Goal: Transaction & Acquisition: Purchase product/service

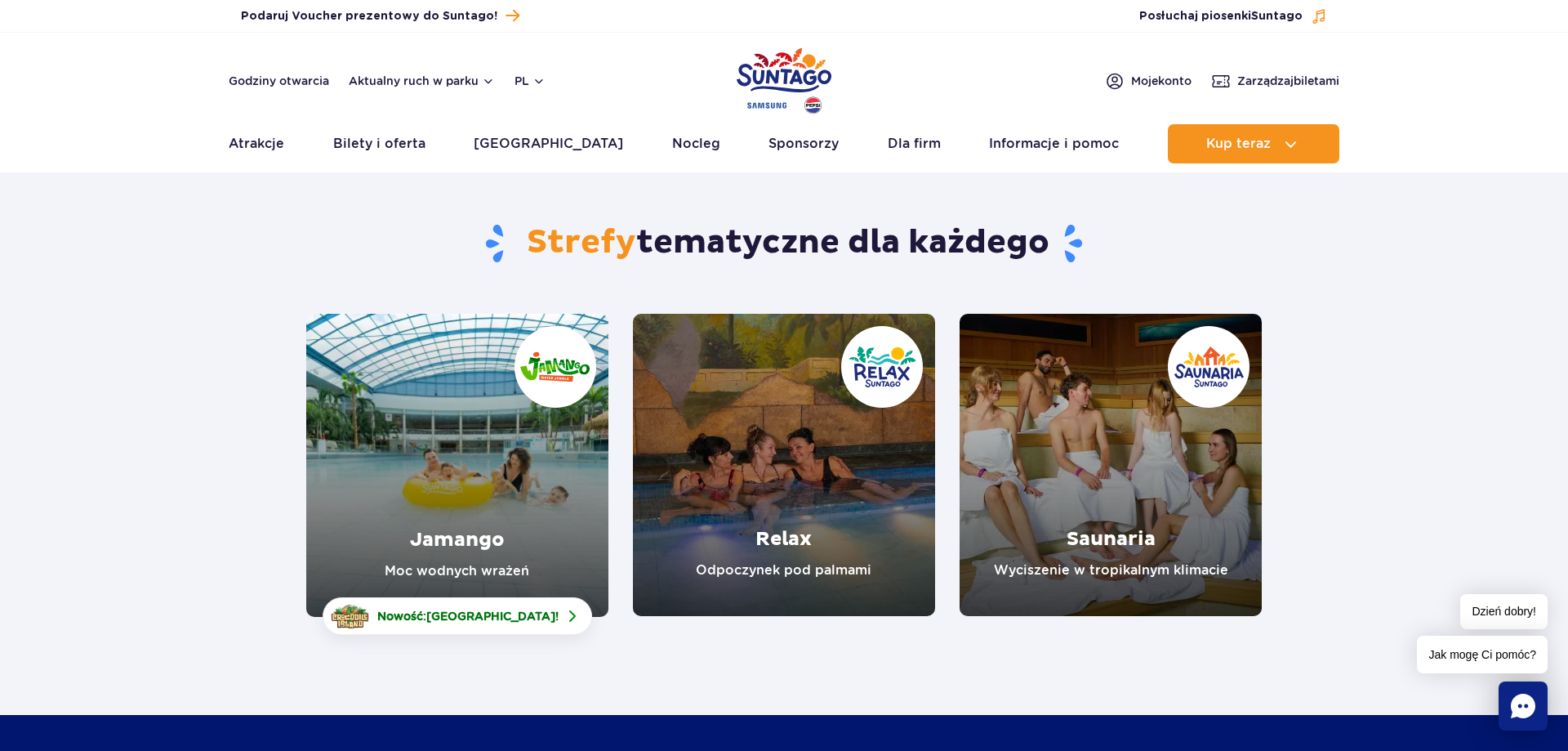
click at [423, 476] on link "Jamango" at bounding box center [456, 465] width 302 height 303
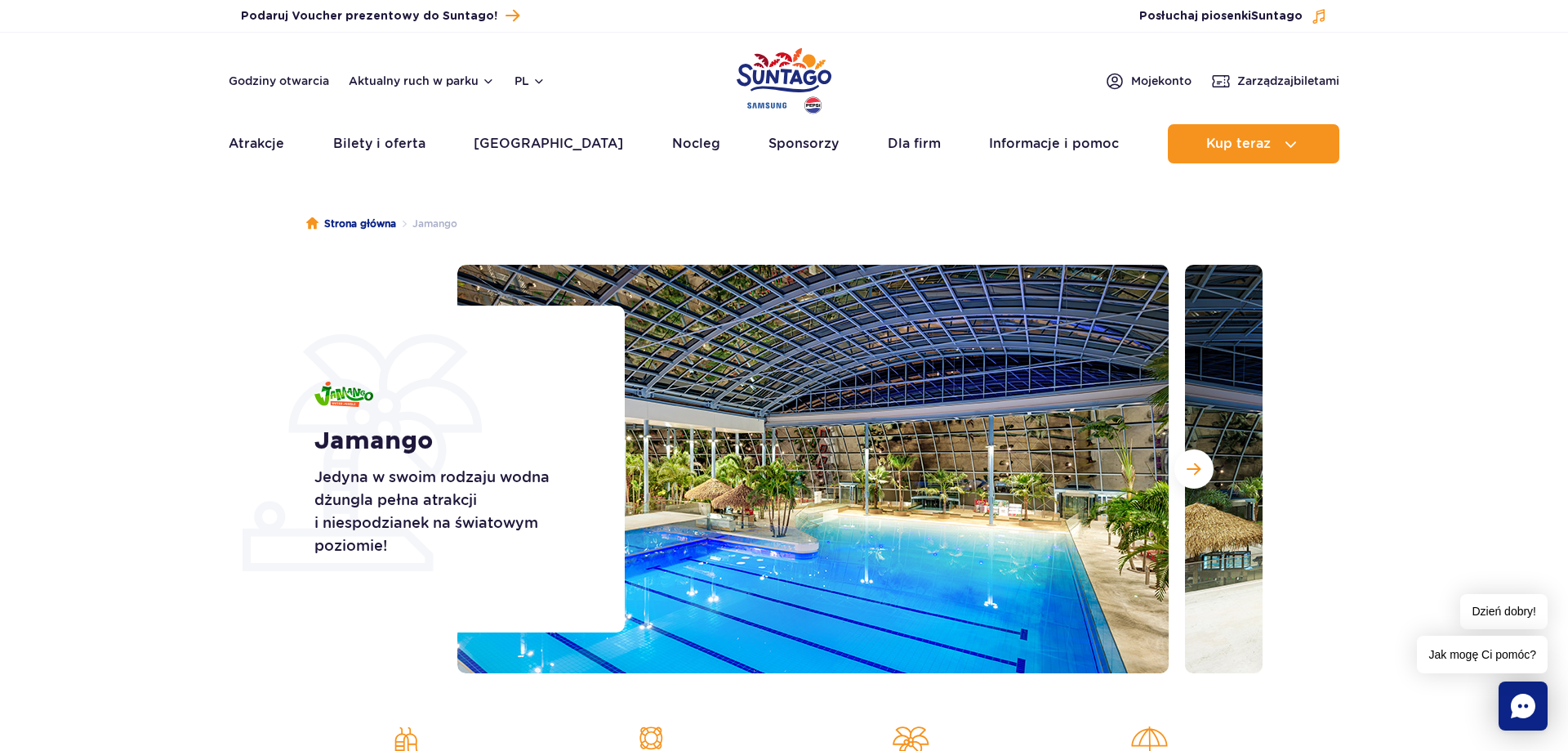
click at [1220, 472] on img at bounding box center [1540, 468] width 711 height 408
click at [1195, 469] on span "Następny slajd" at bounding box center [1194, 468] width 14 height 14
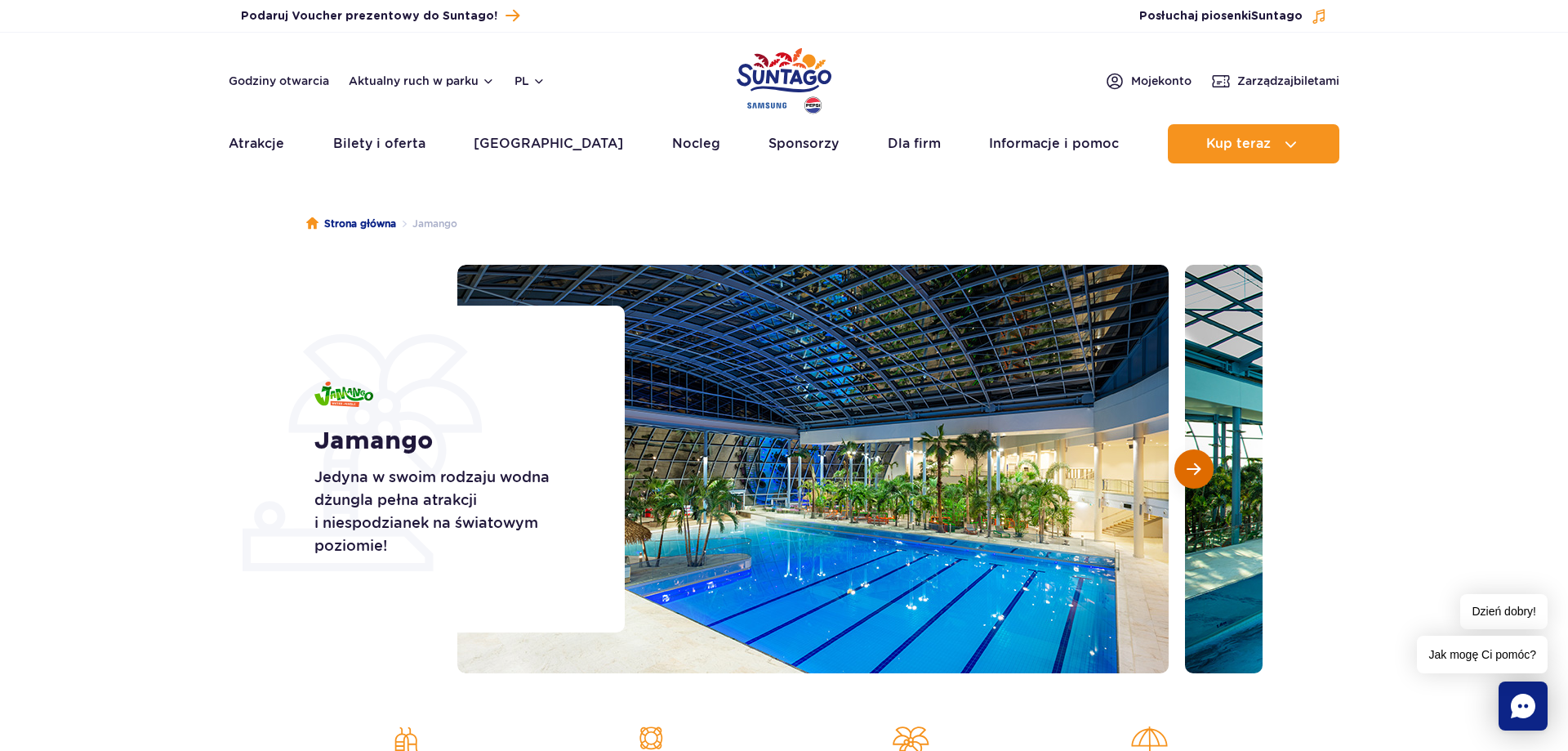
click at [1195, 469] on span "Następny slajd" at bounding box center [1194, 468] width 14 height 14
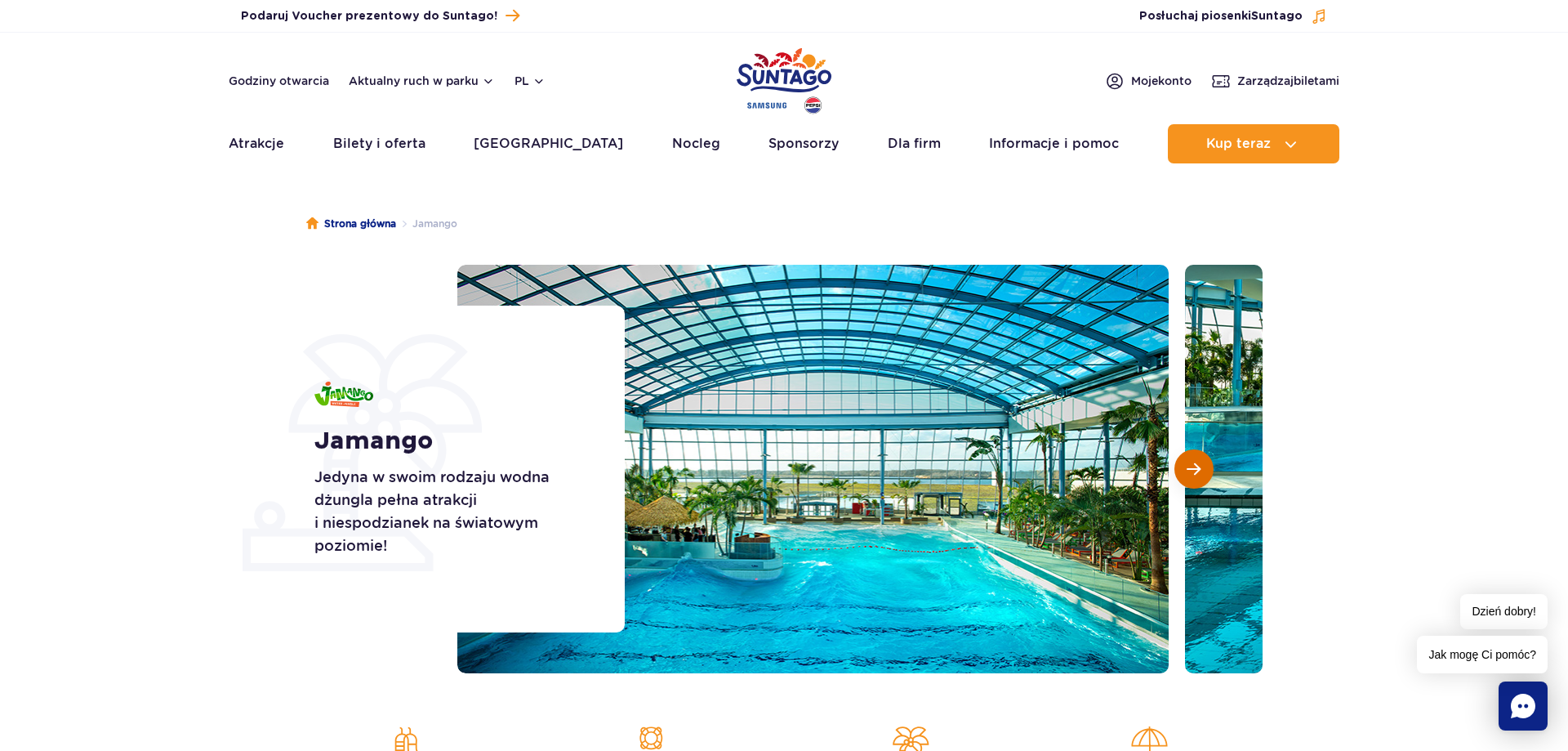
click at [1195, 469] on span "Następny slajd" at bounding box center [1194, 468] width 14 height 14
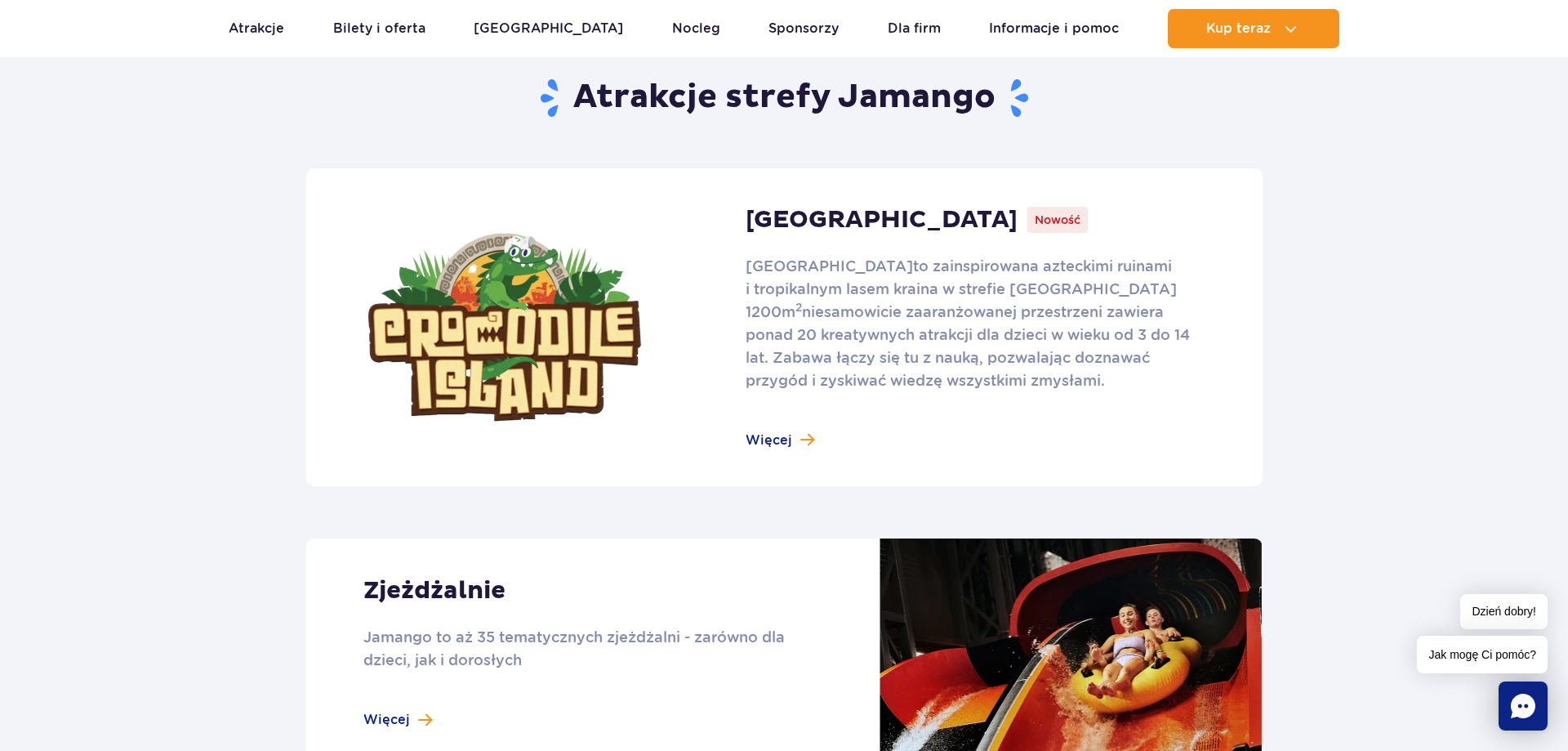
scroll to position [1083, 0]
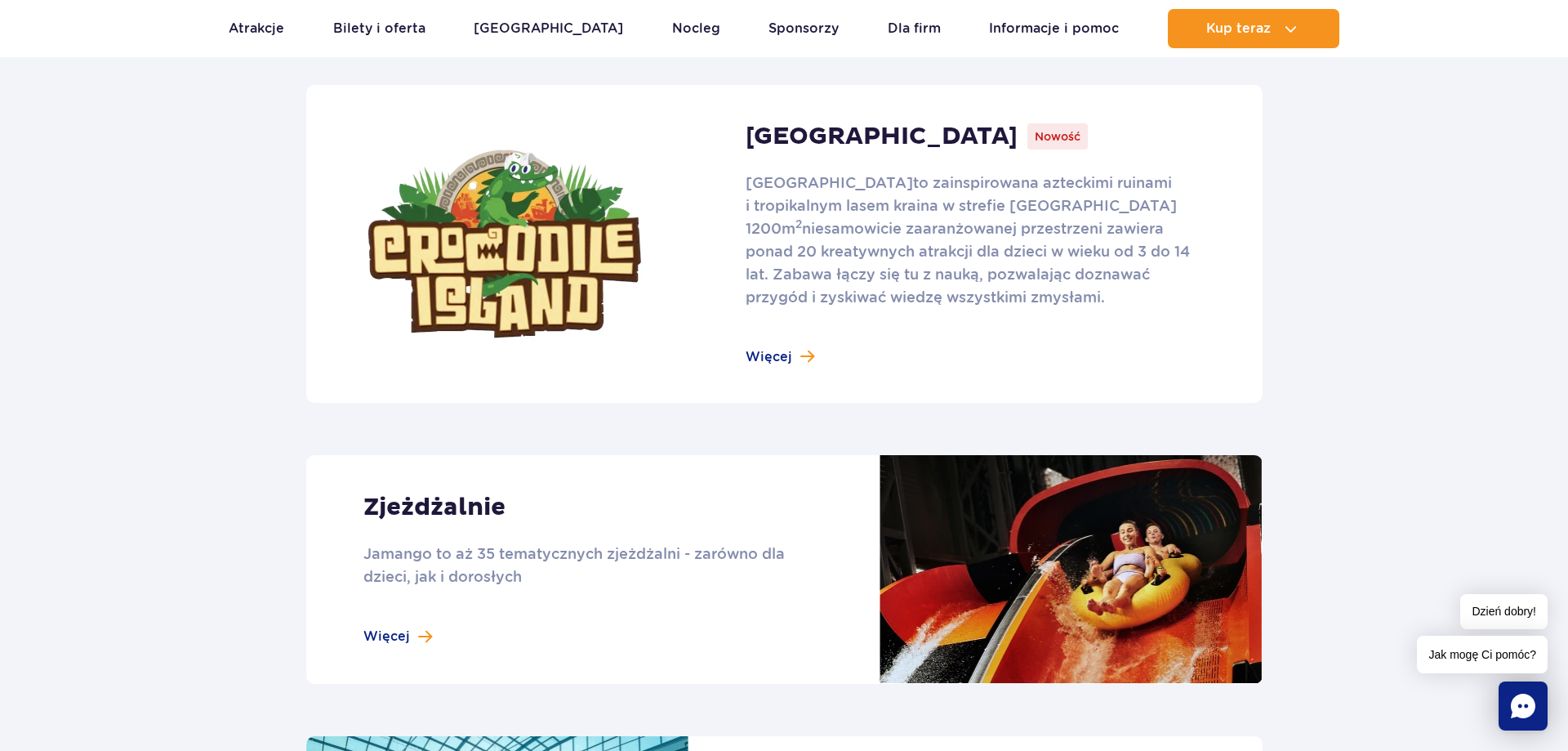
click at [481, 567] on link at bounding box center [784, 569] width 956 height 229
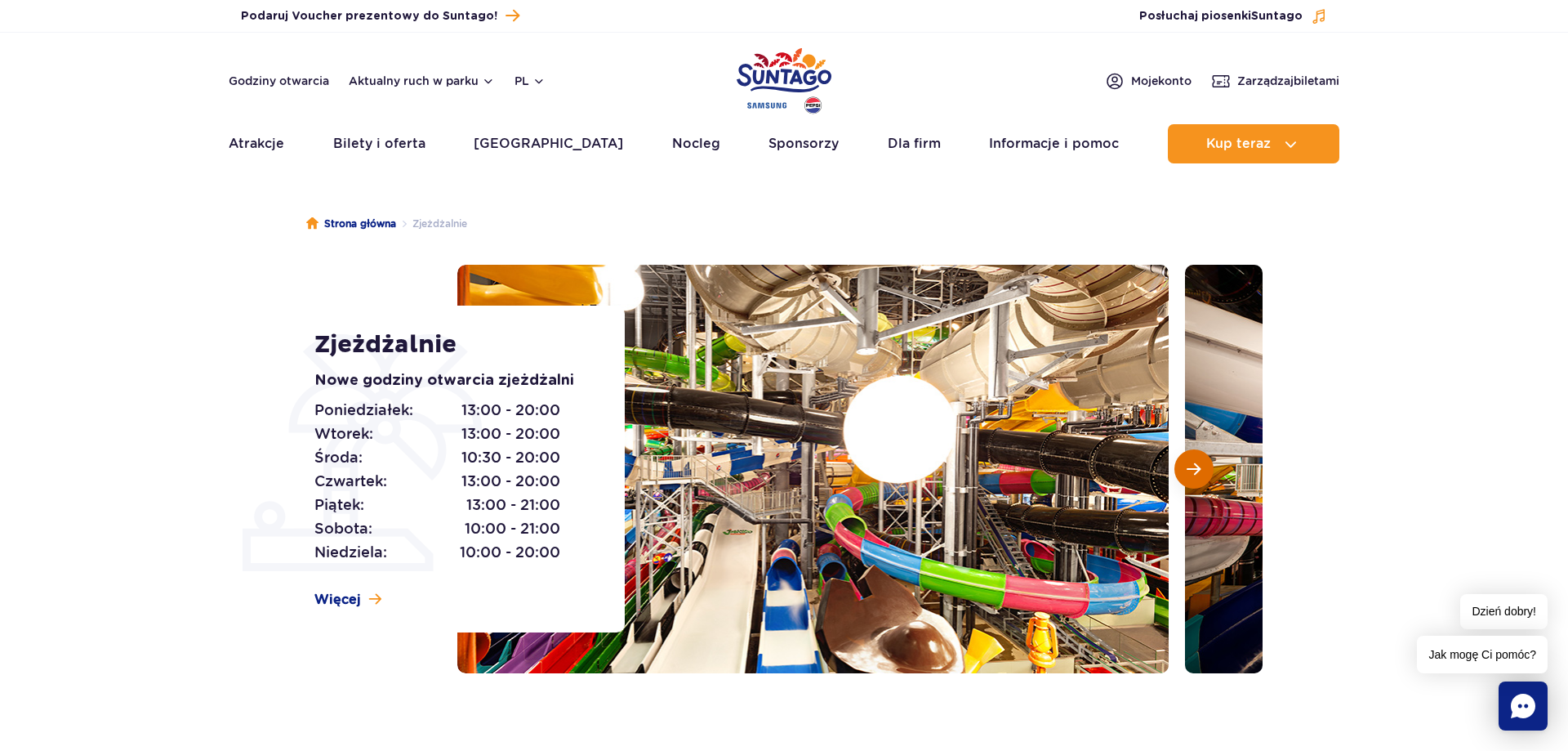
click at [1188, 471] on span "Następny slajd" at bounding box center [1194, 468] width 14 height 14
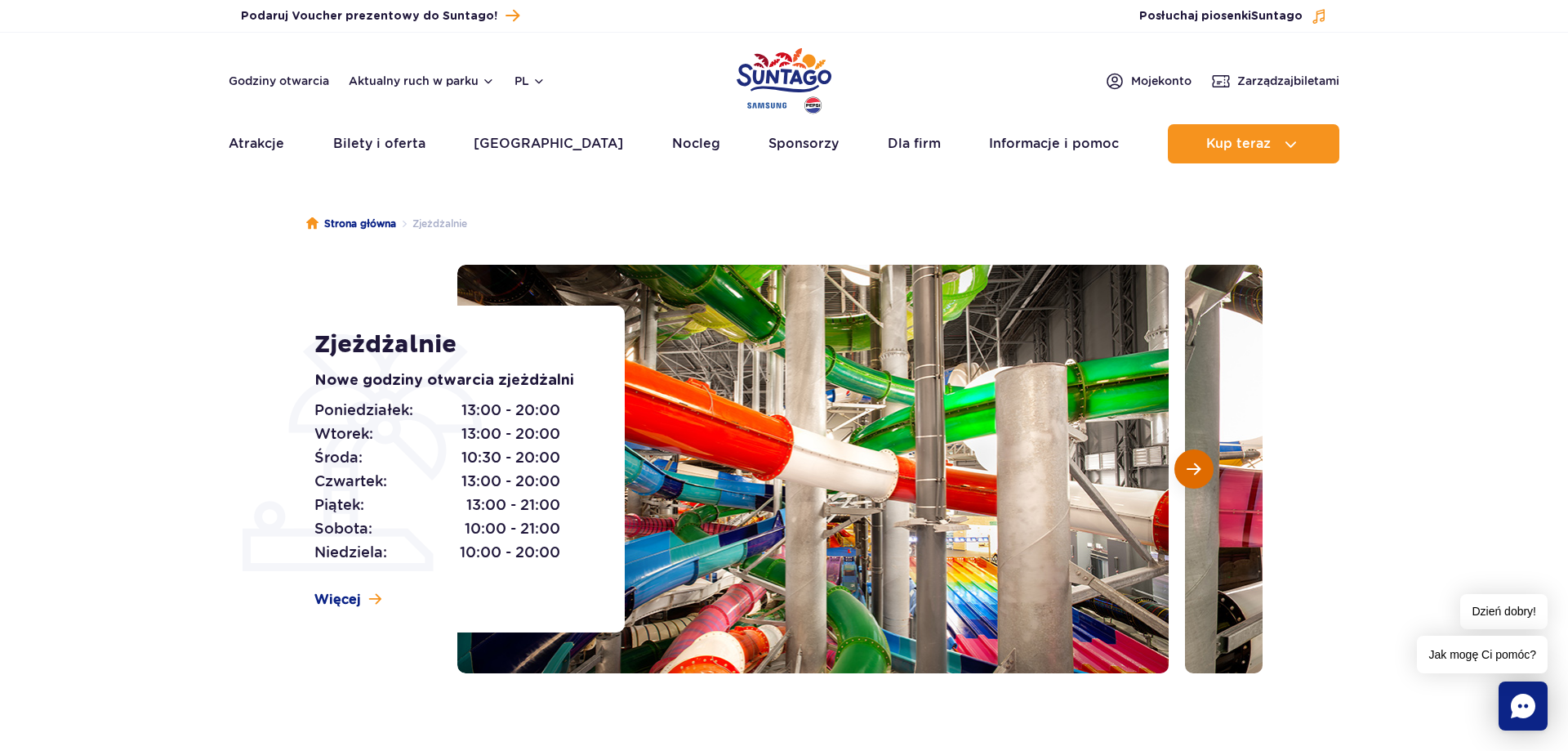
click at [1188, 471] on span "Następny slajd" at bounding box center [1194, 468] width 14 height 14
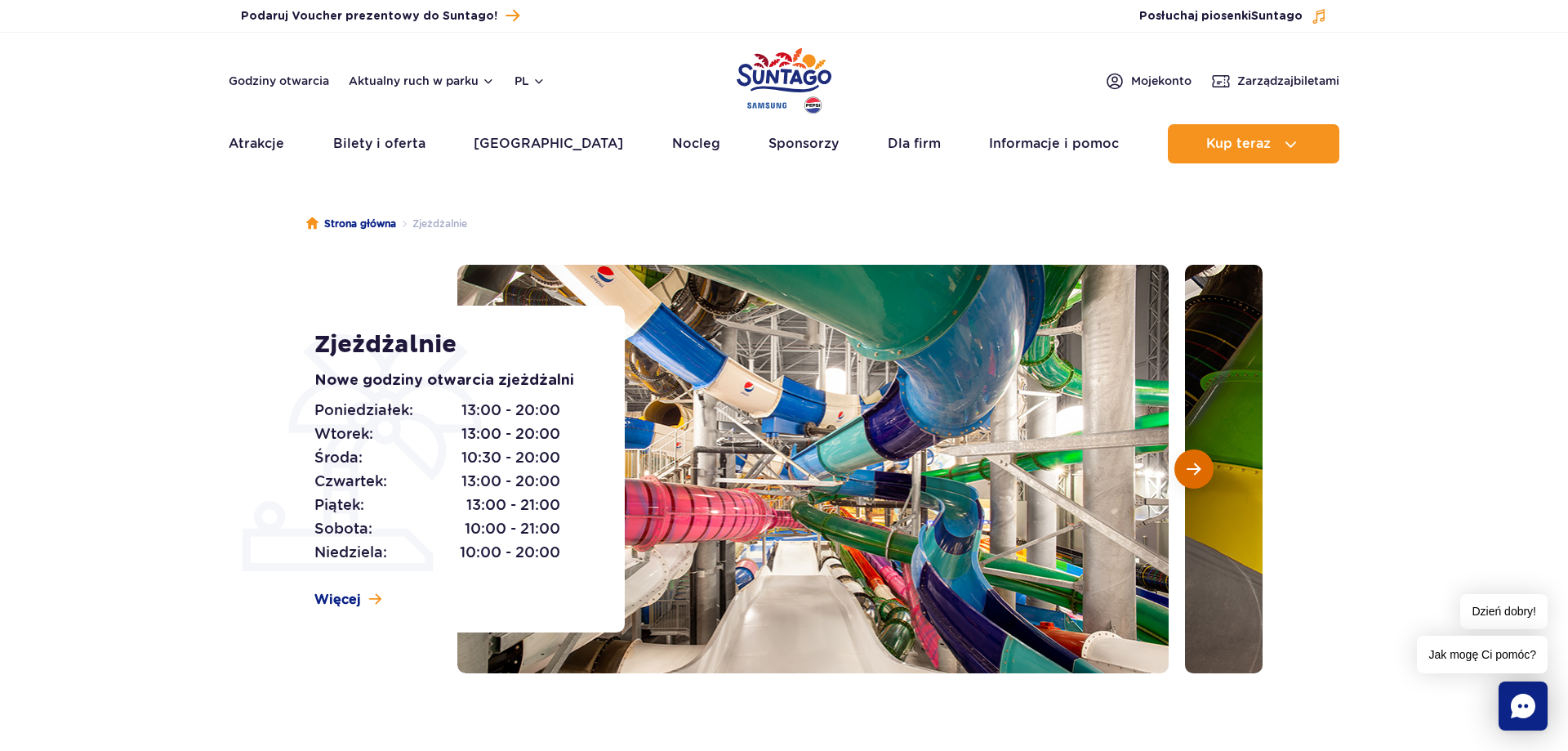
click at [1188, 471] on span "Następny slajd" at bounding box center [1194, 468] width 14 height 14
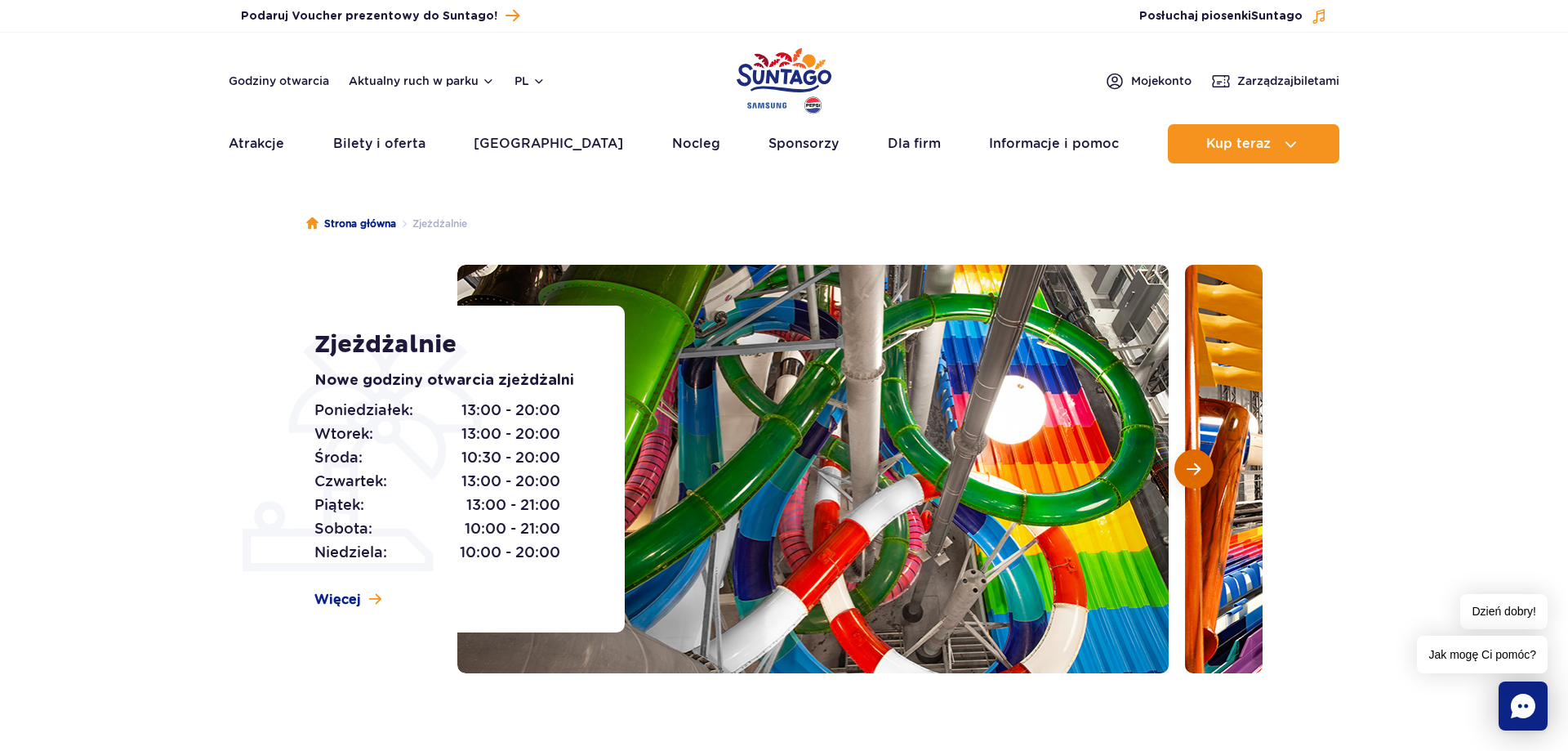
click at [1188, 471] on span "Następny slajd" at bounding box center [1194, 468] width 14 height 14
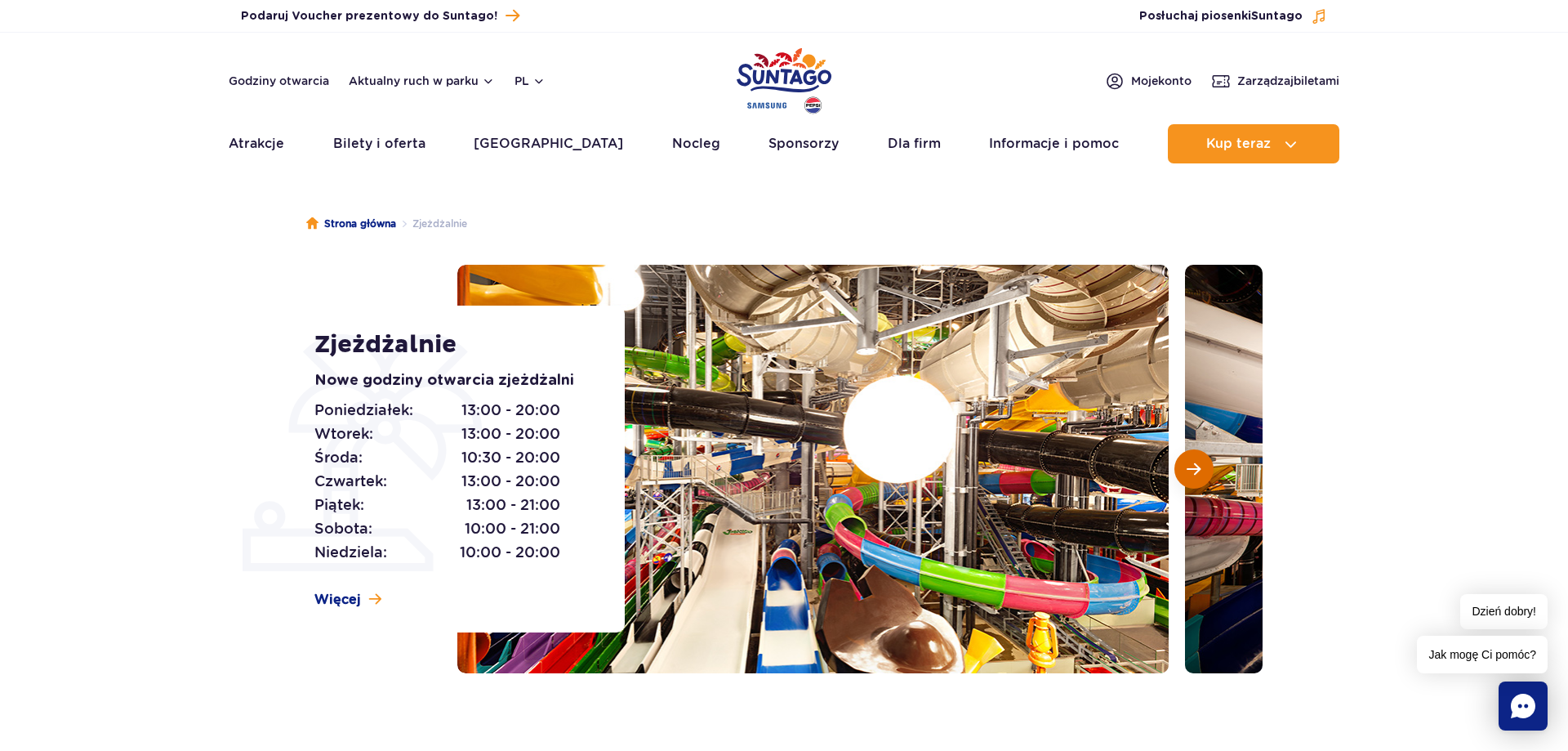
click at [1188, 471] on span "Następny slajd" at bounding box center [1194, 468] width 14 height 14
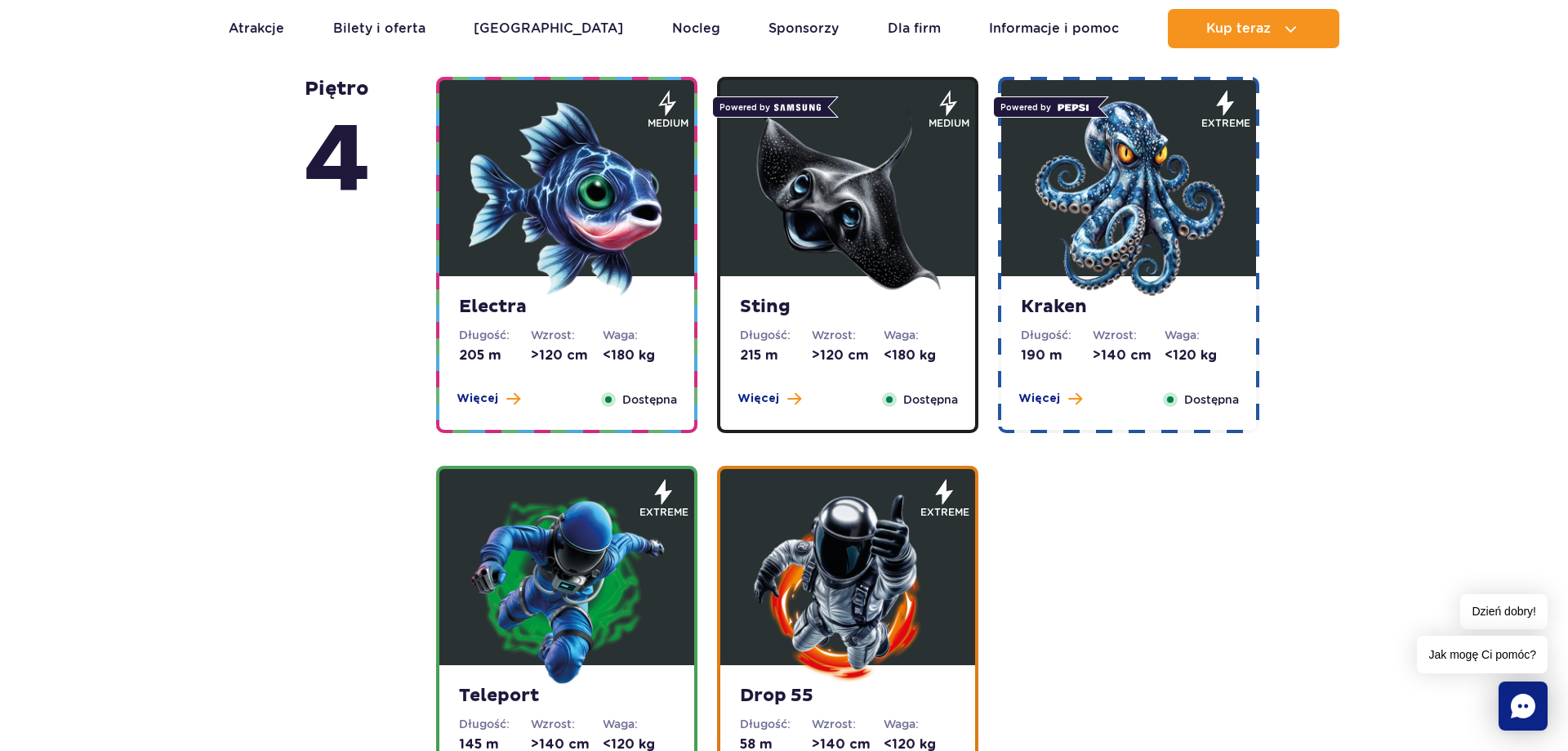
scroll to position [1666, 0]
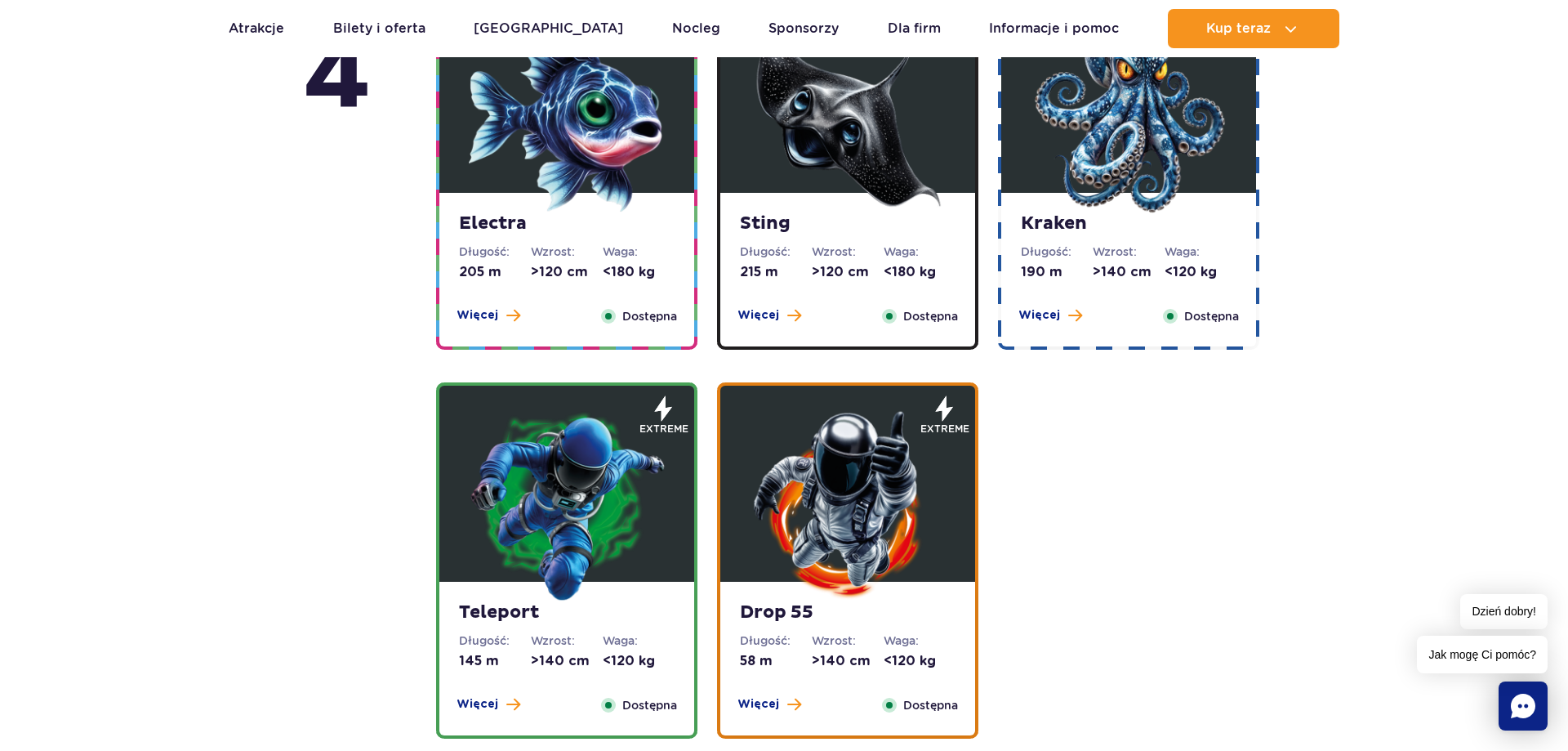
click at [851, 541] on img at bounding box center [847, 504] width 196 height 196
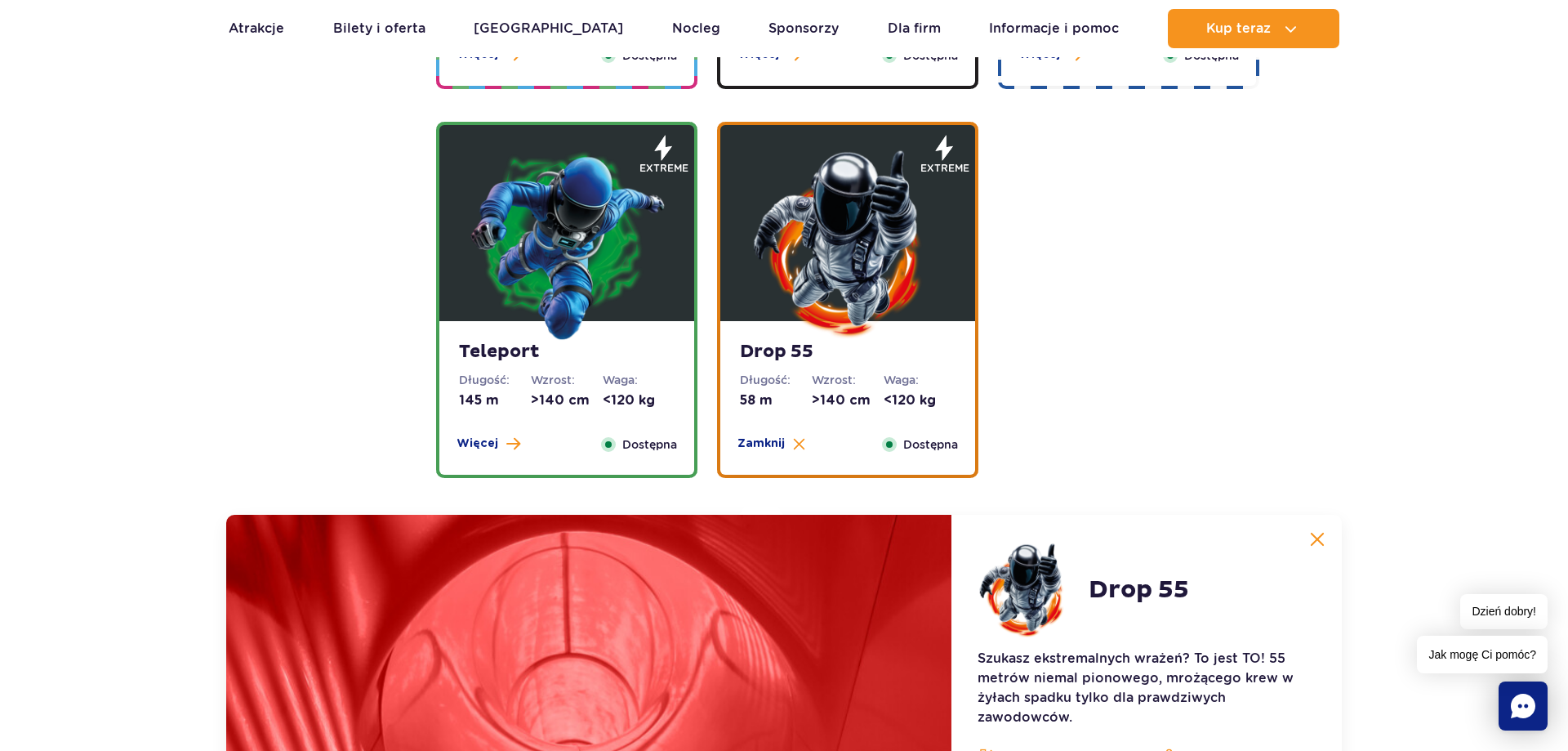
scroll to position [2261, 0]
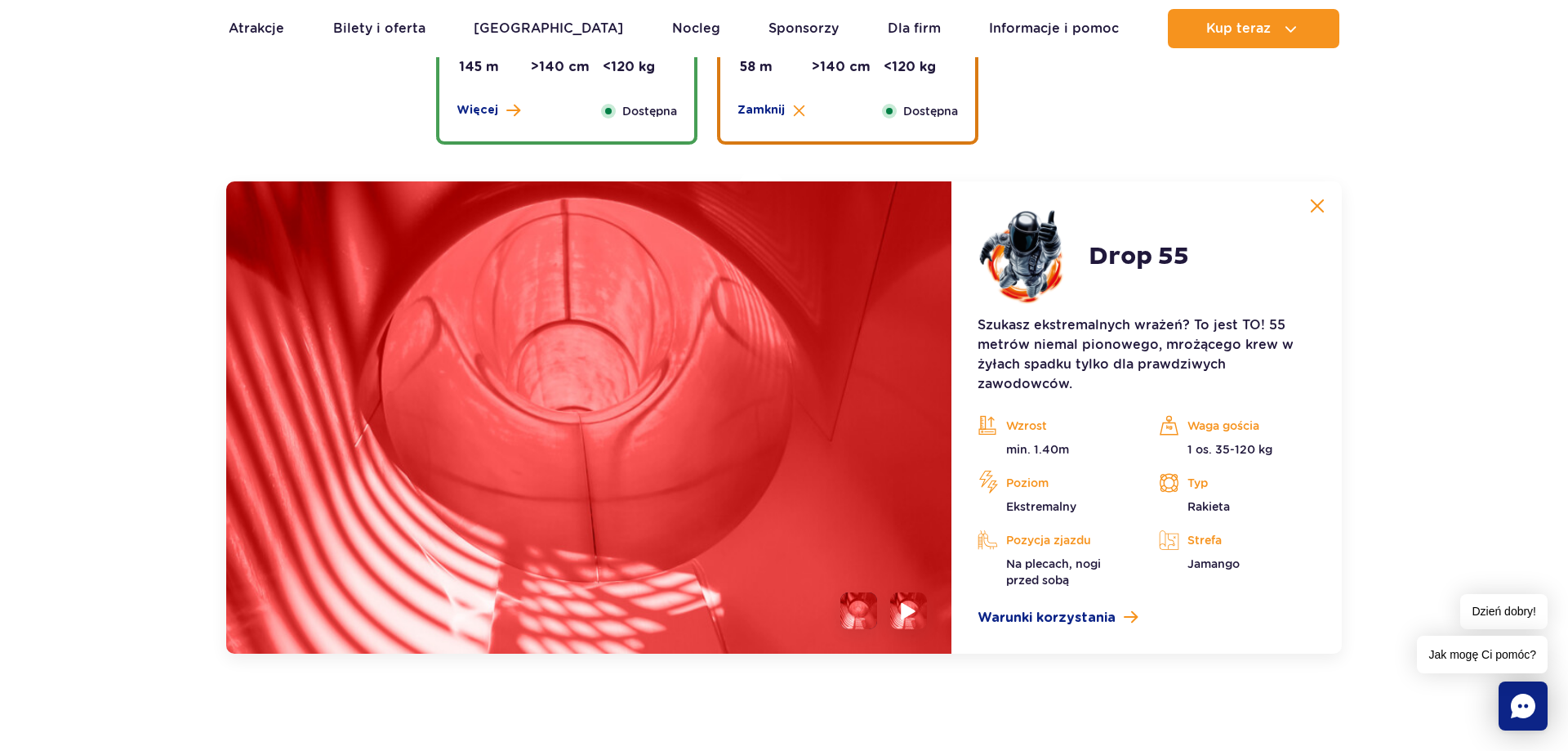
click at [918, 611] on li at bounding box center [908, 611] width 37 height 37
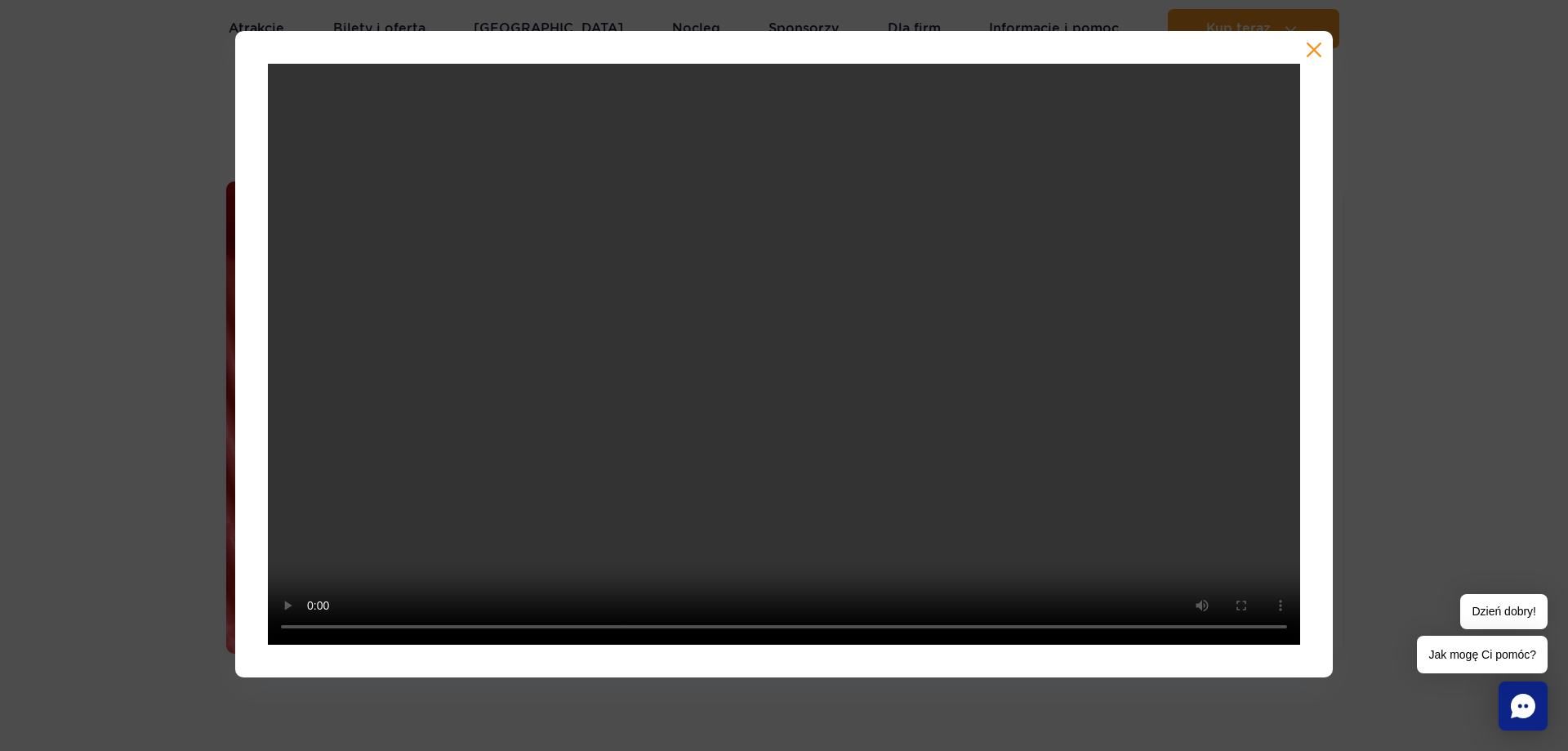
click at [1311, 44] on button "button" at bounding box center [1313, 49] width 16 height 16
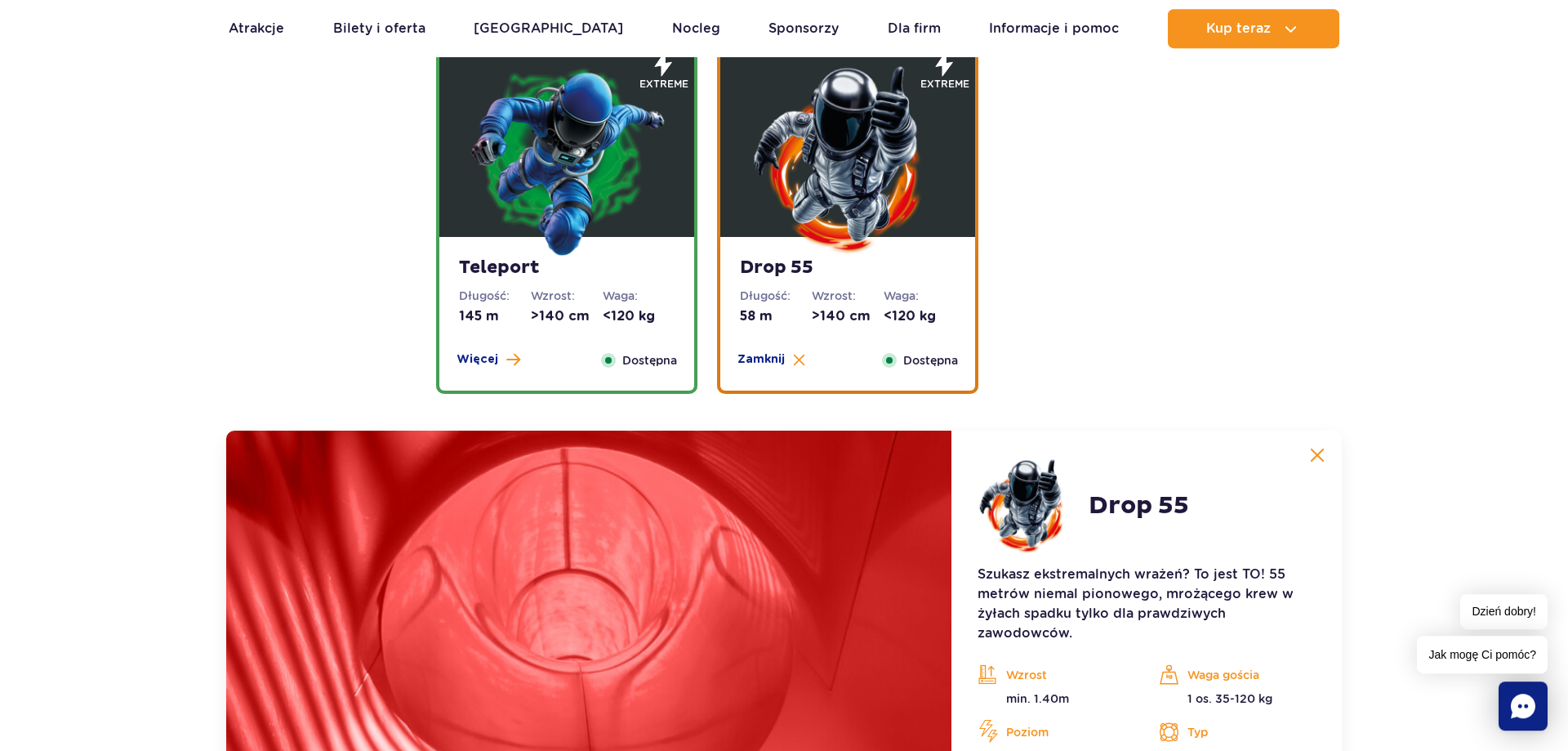
scroll to position [2011, 0]
click at [564, 142] on img at bounding box center [566, 159] width 196 height 196
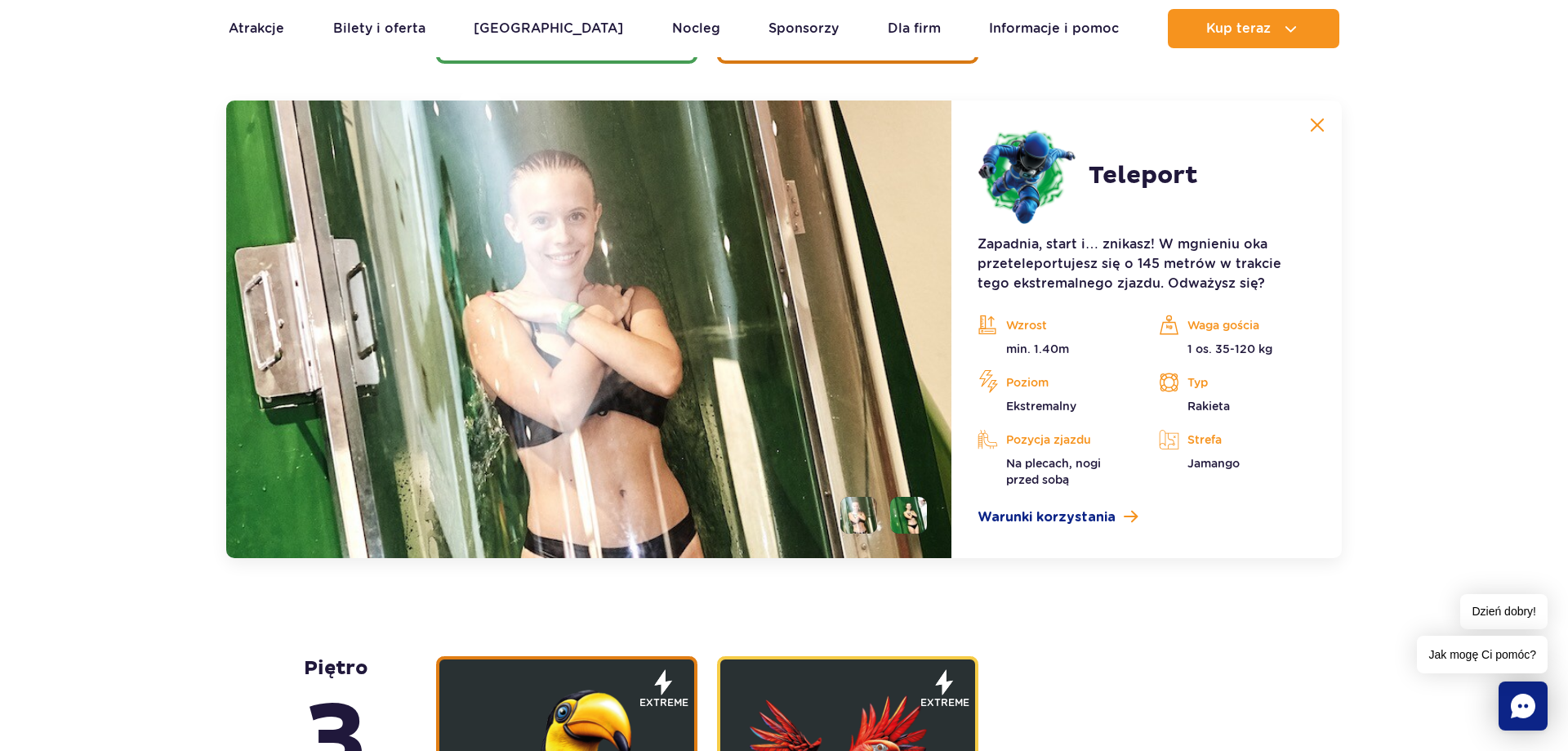
scroll to position [2344, 0]
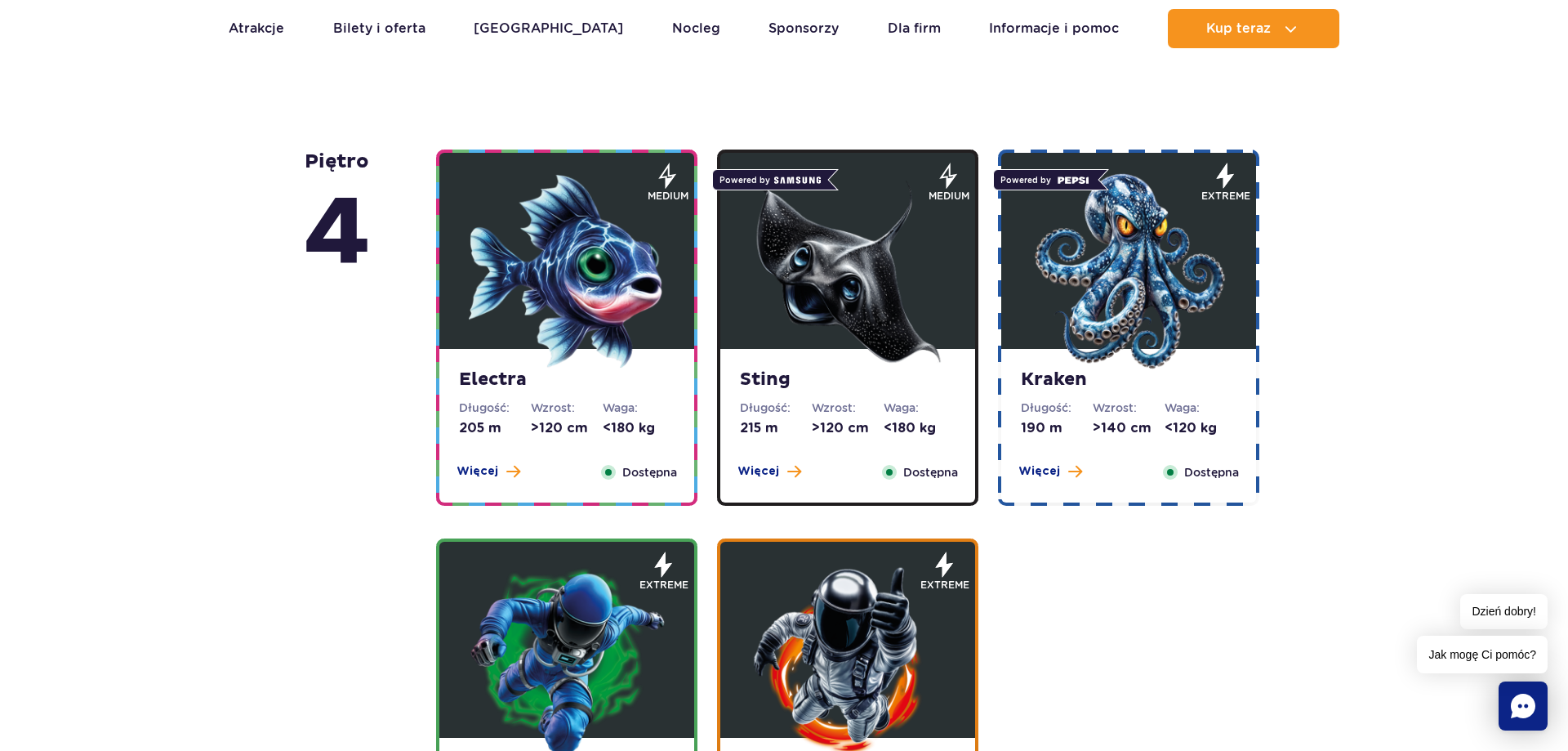
click at [1150, 312] on img at bounding box center [1128, 270] width 196 height 196
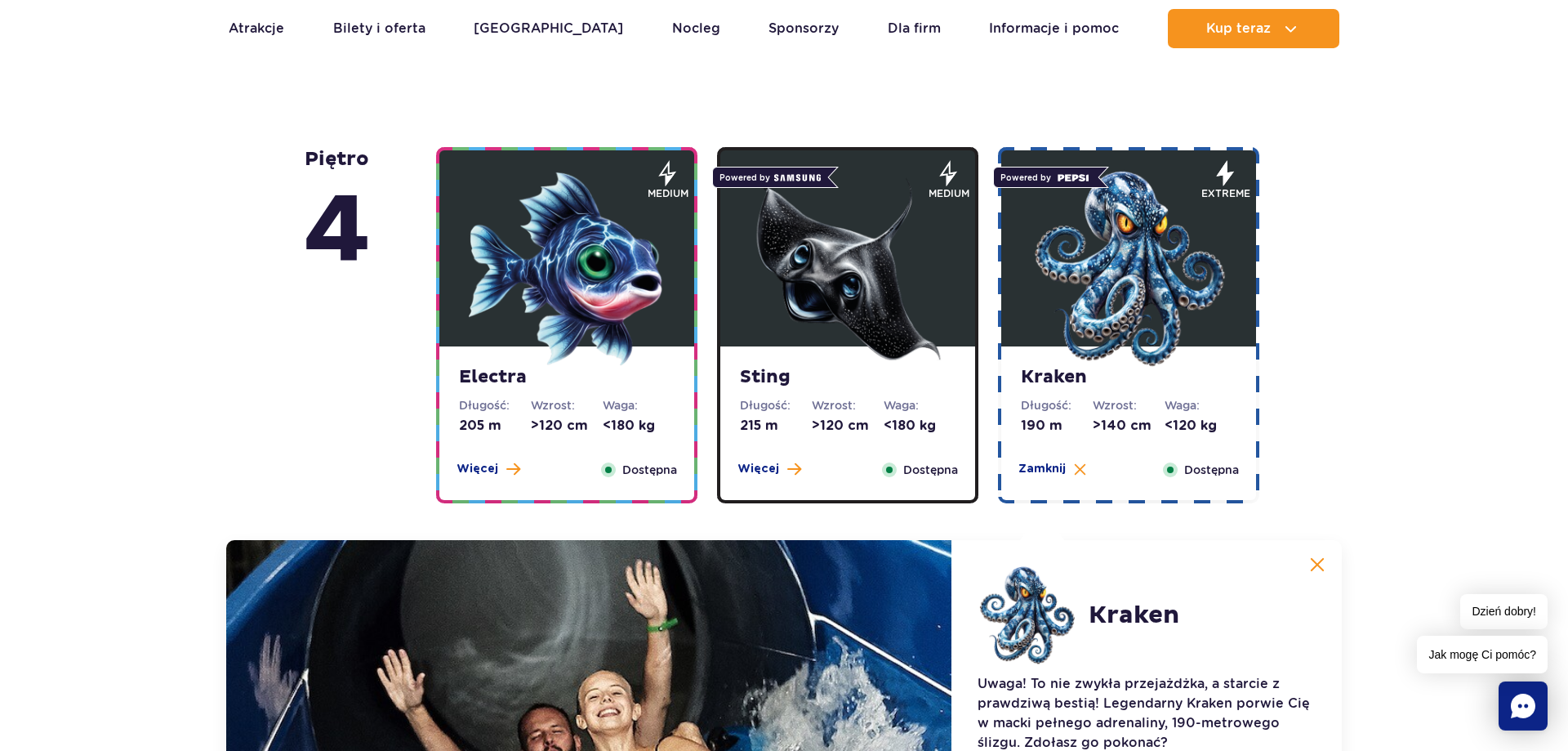
scroll to position [1372, 0]
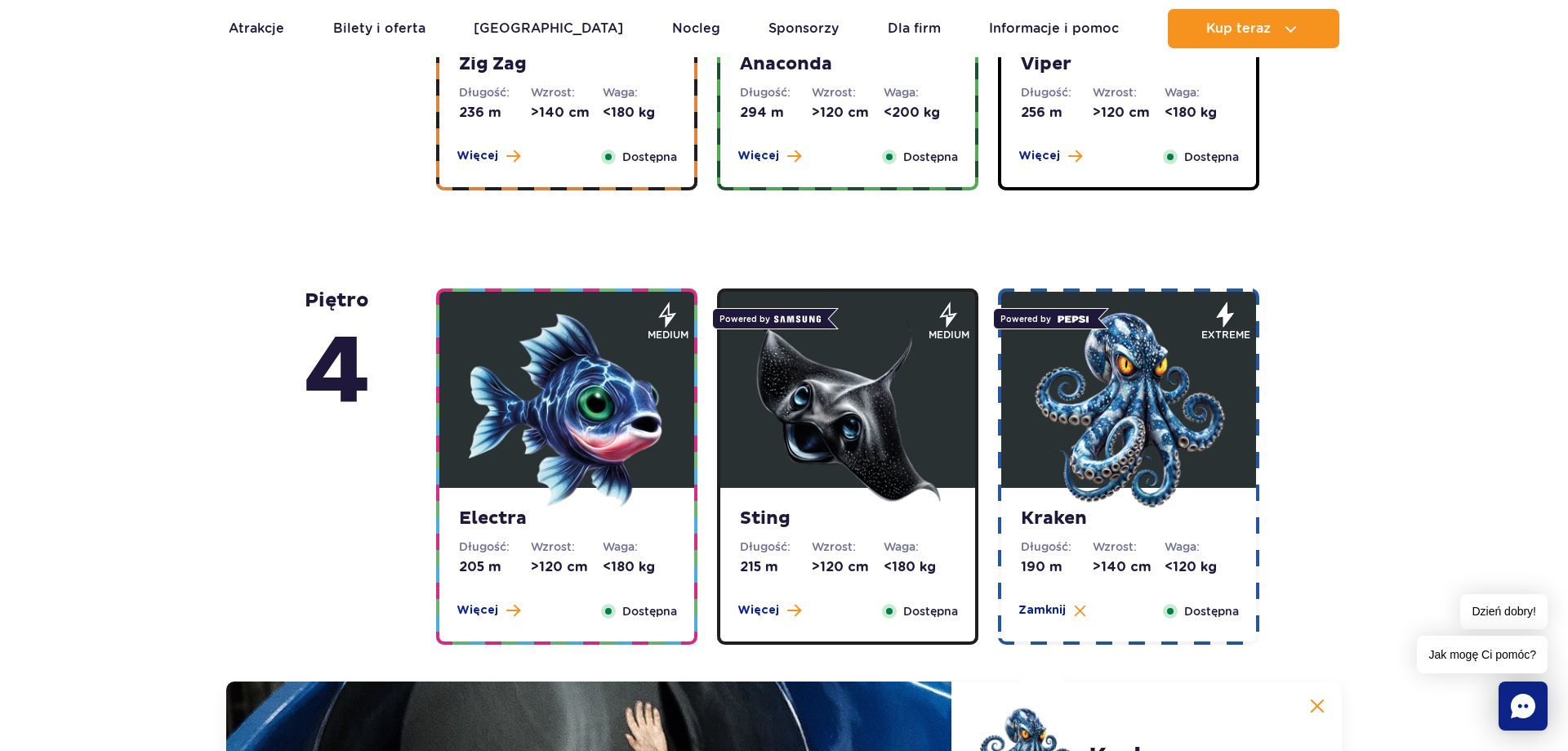
click at [894, 396] on img at bounding box center [847, 409] width 196 height 196
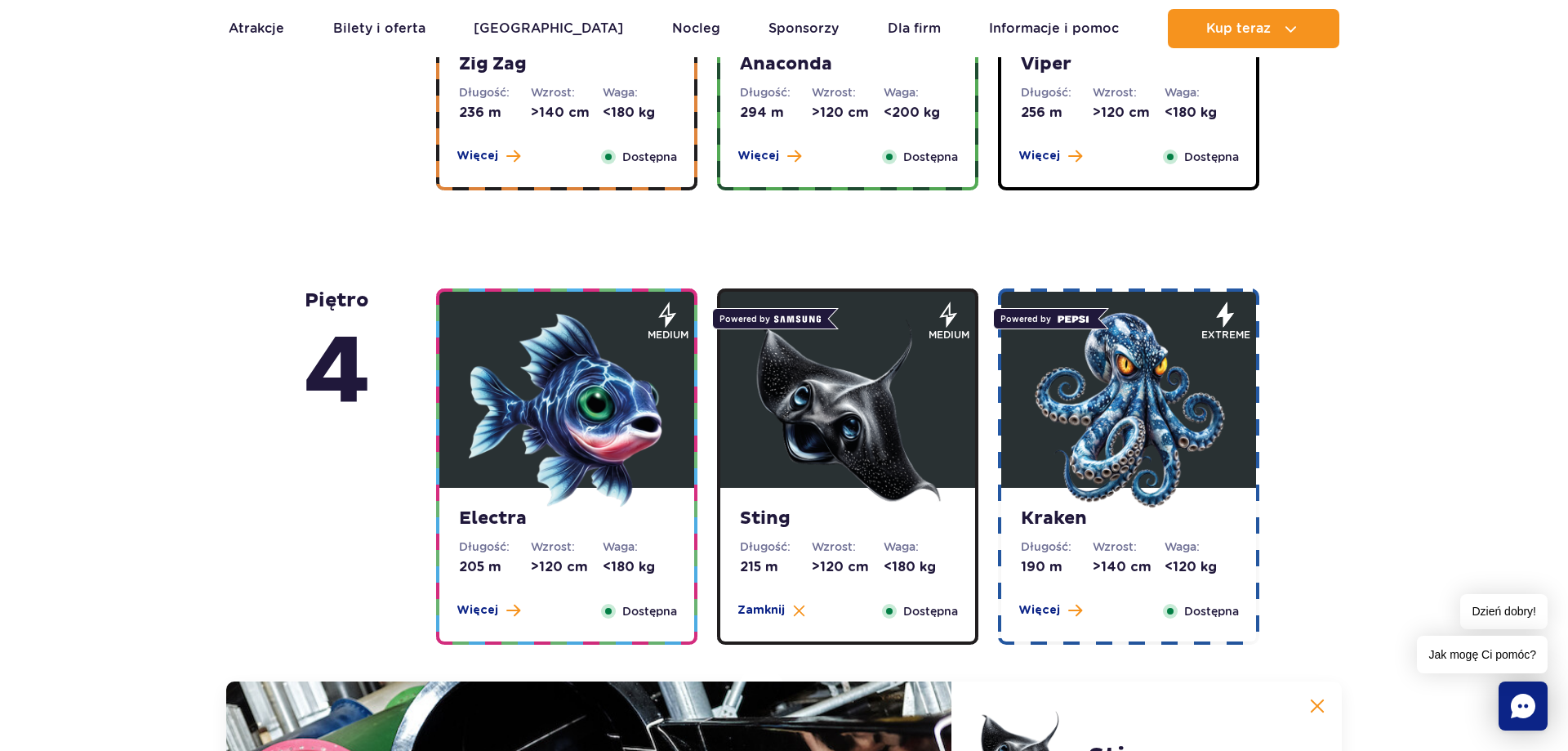
click at [586, 395] on img at bounding box center [566, 409] width 196 height 196
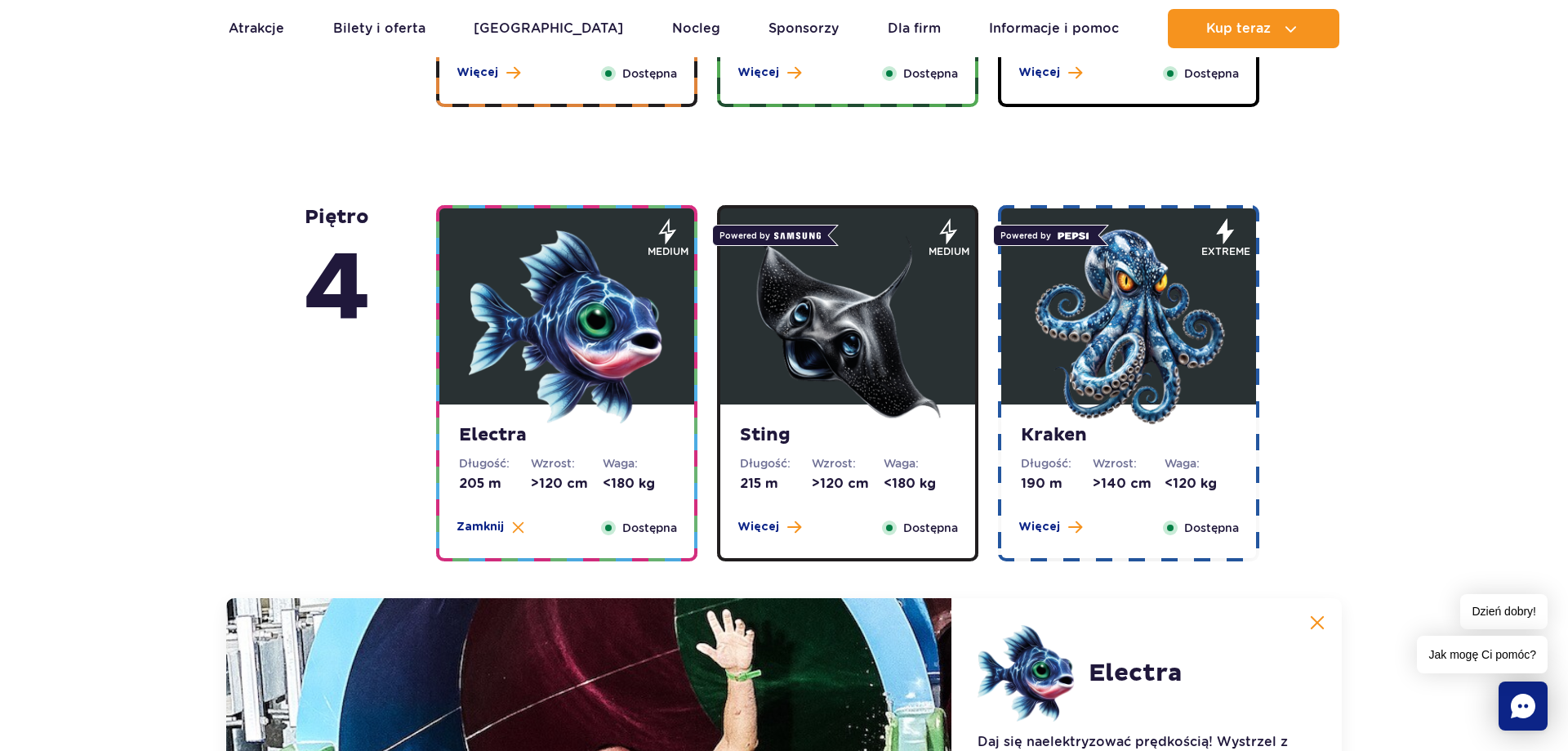
scroll to position [1039, 0]
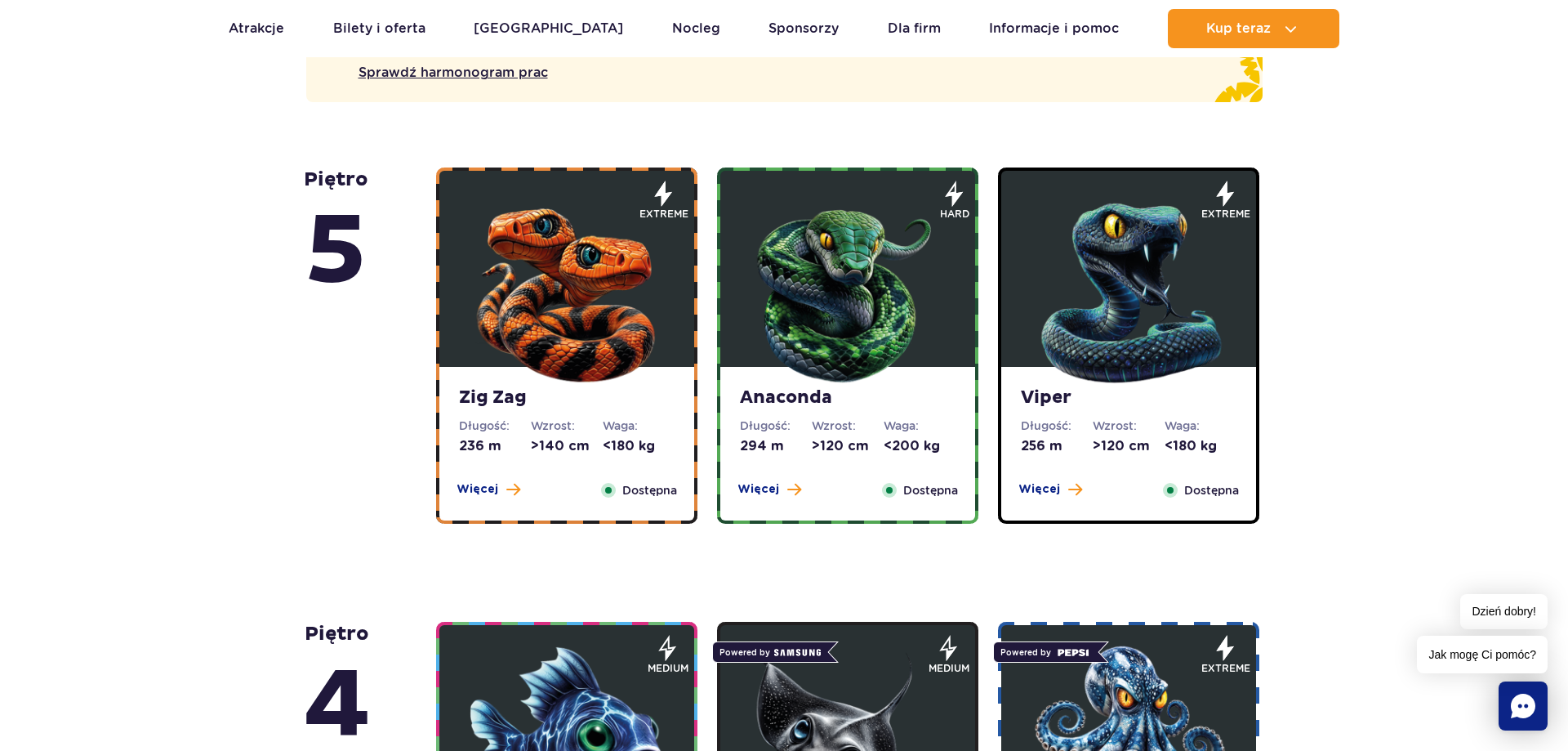
click at [1073, 380] on img at bounding box center [1128, 289] width 196 height 196
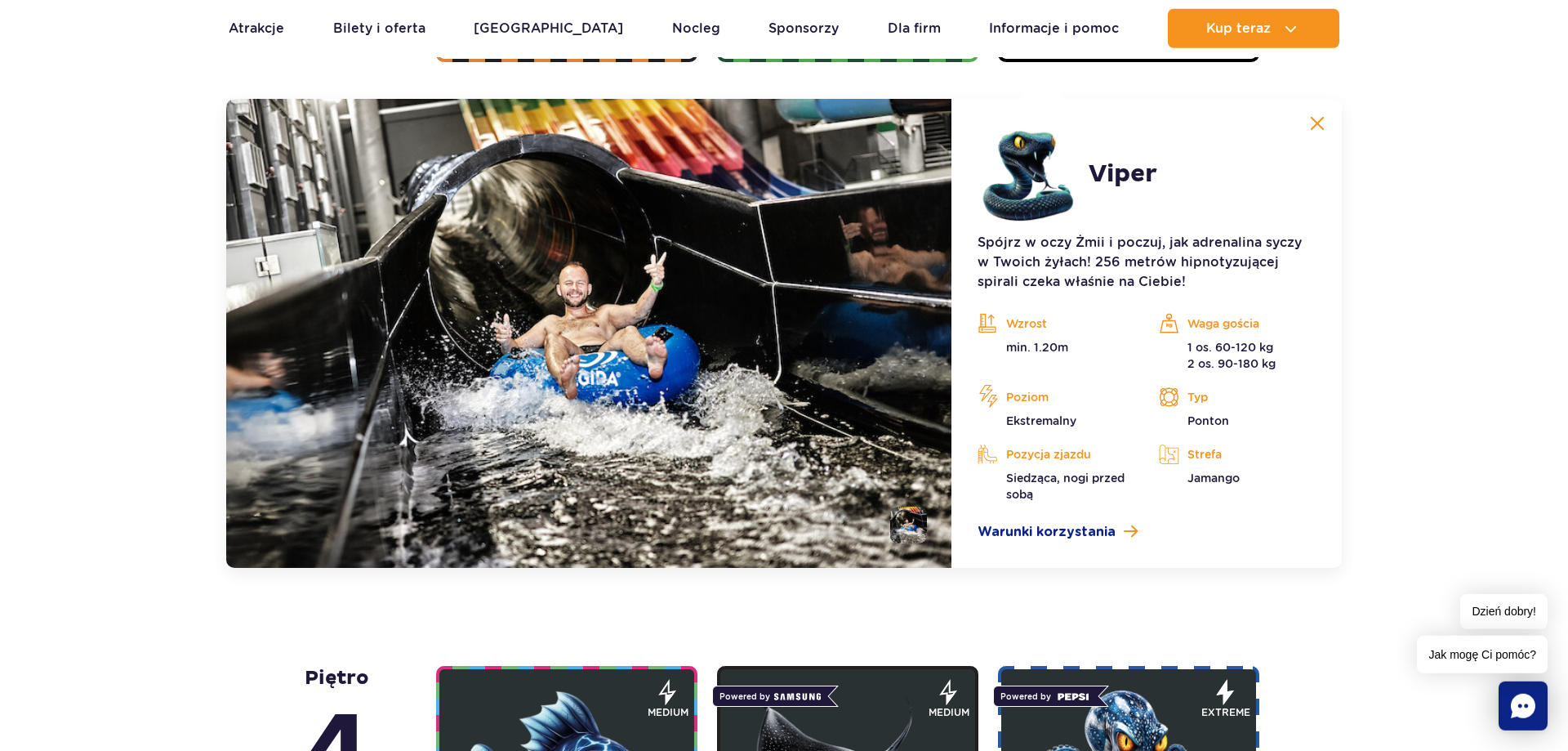
scroll to position [1501, 0]
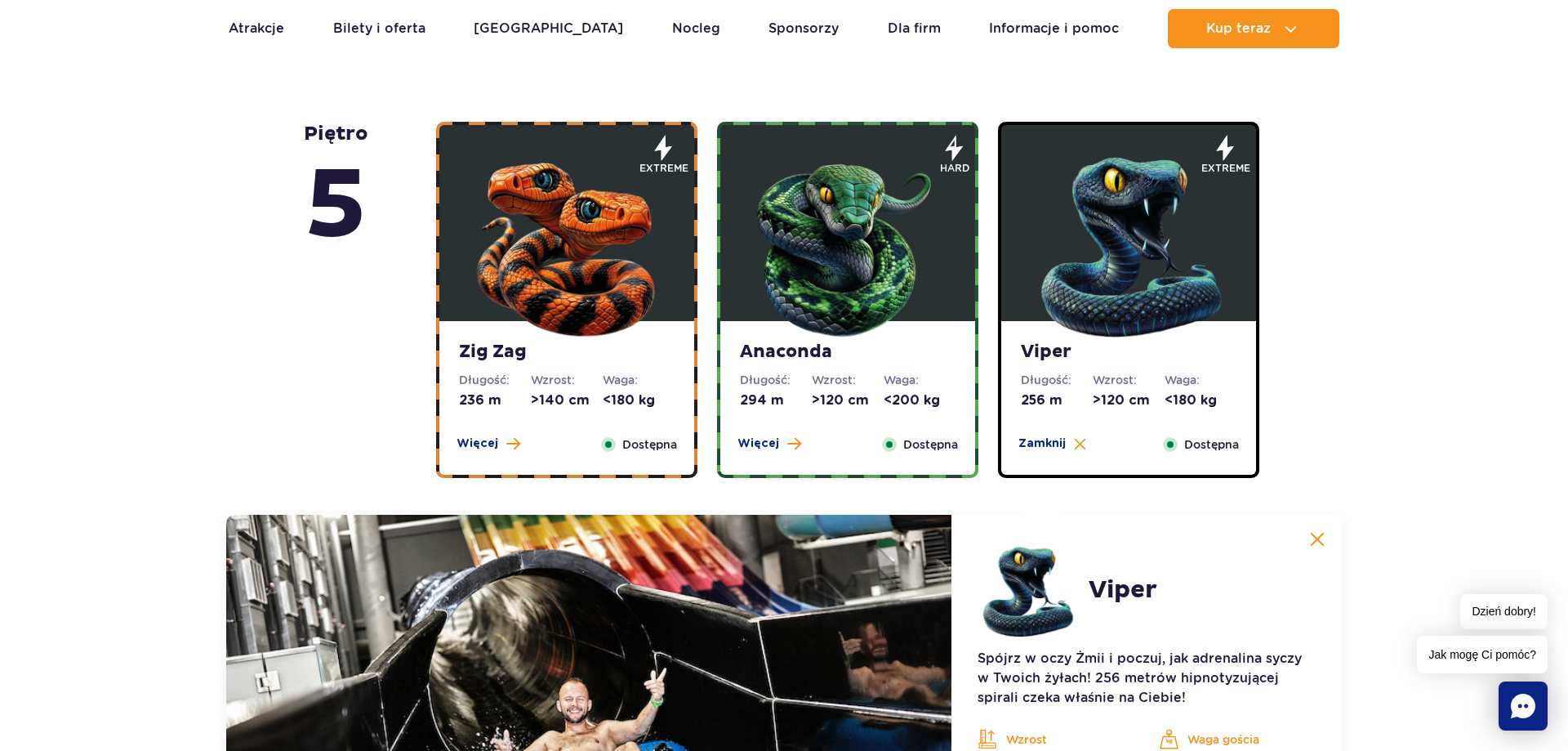
click at [769, 255] on img at bounding box center [847, 243] width 196 height 196
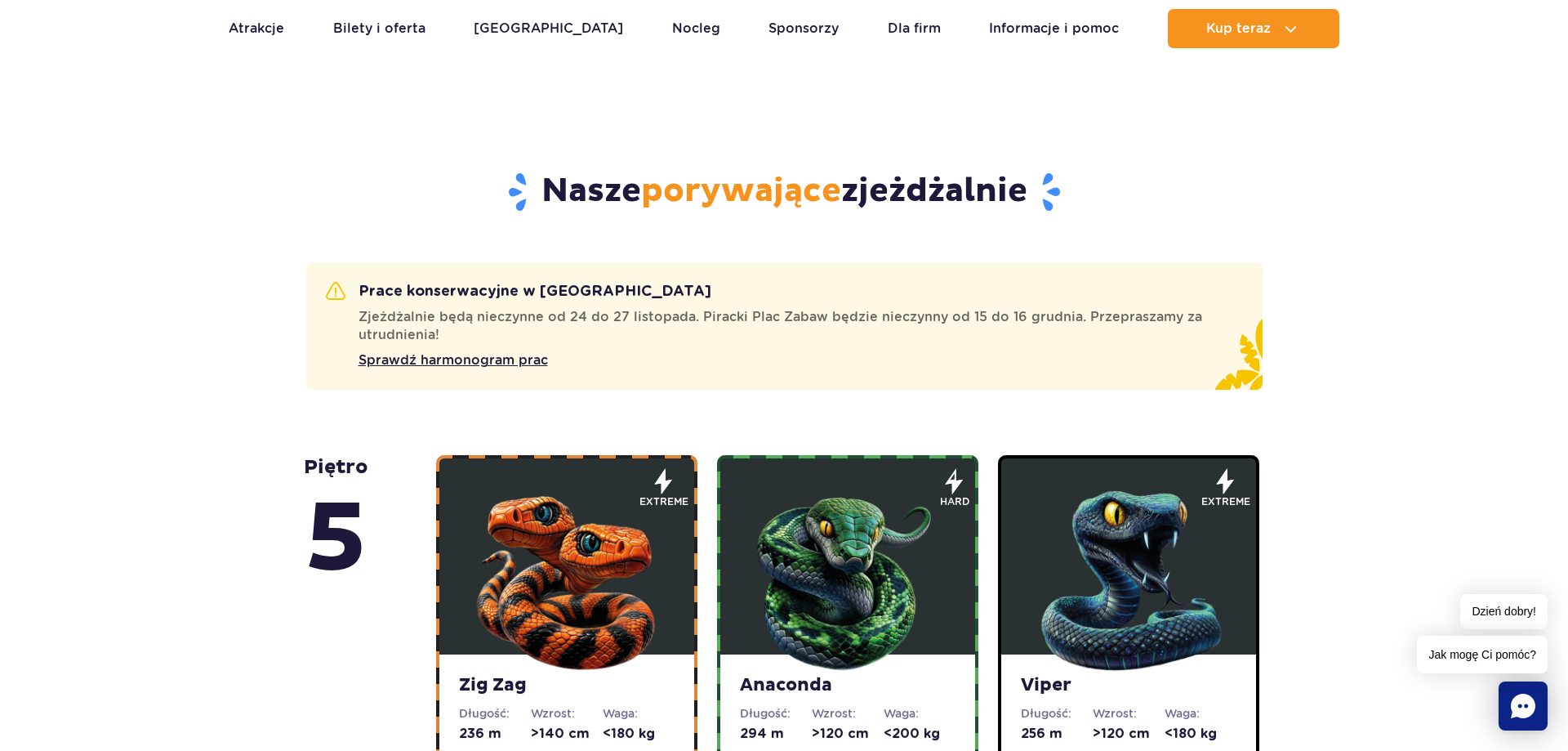
click at [600, 591] on img at bounding box center [566, 576] width 196 height 196
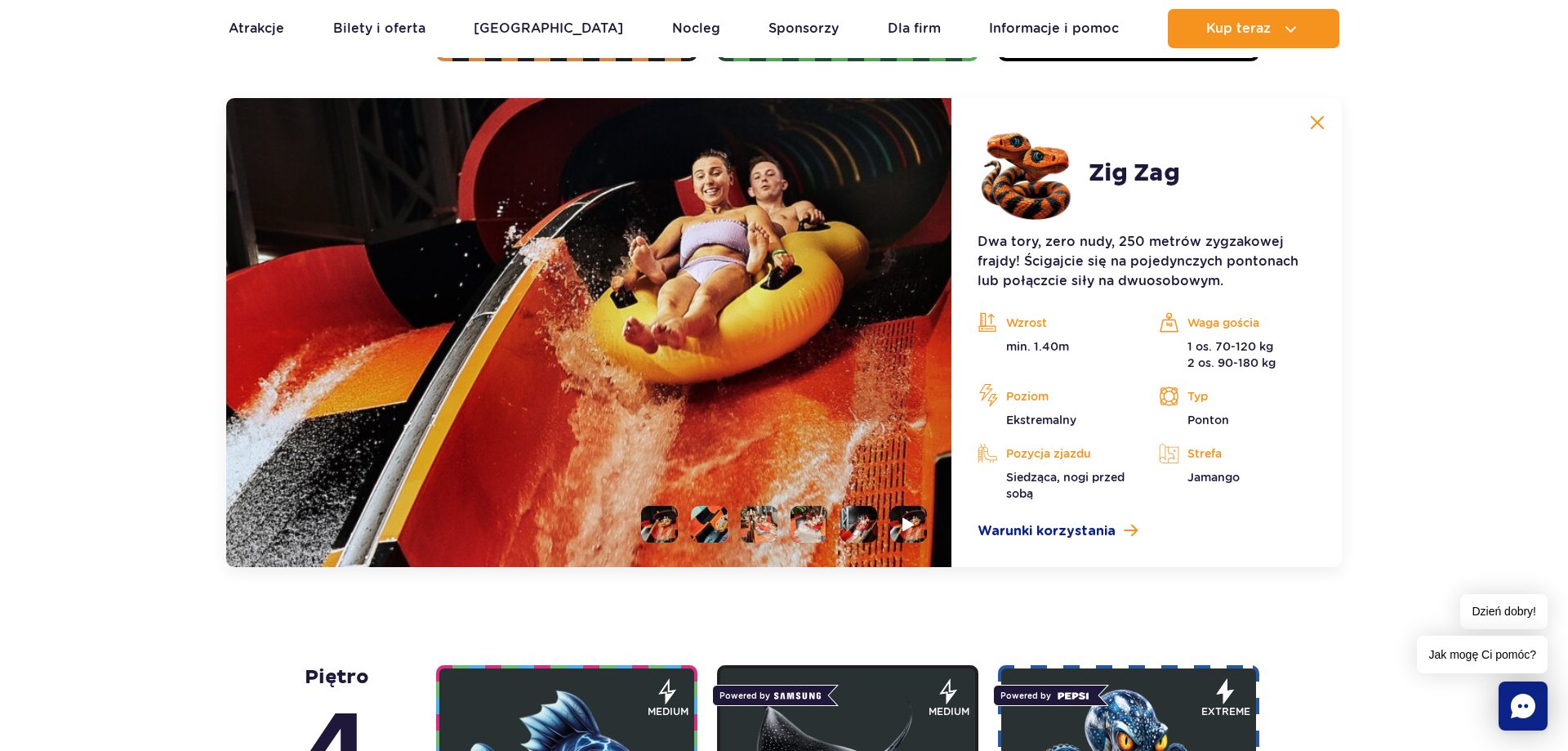
click at [711, 534] on li at bounding box center [709, 524] width 37 height 37
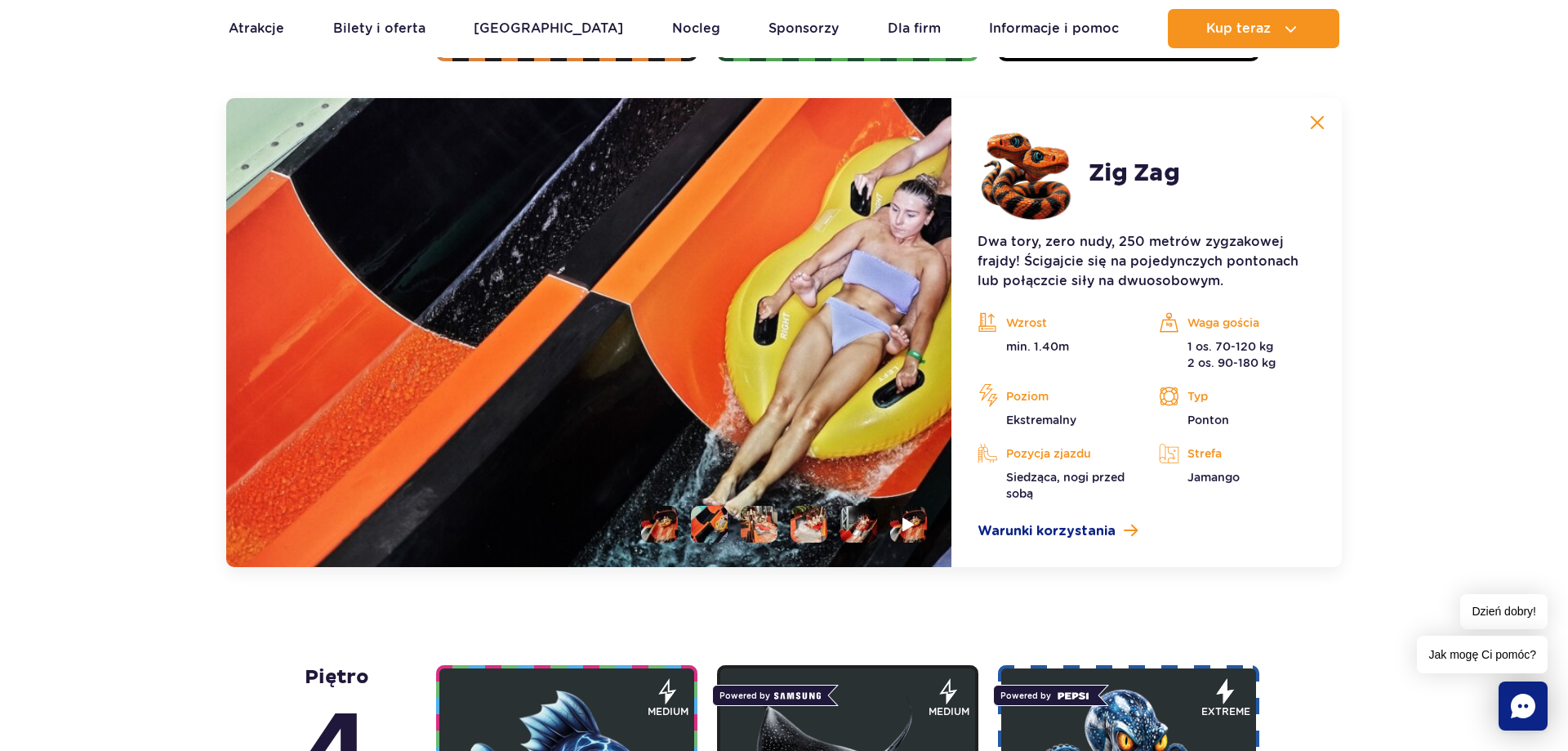
click at [759, 531] on li at bounding box center [759, 524] width 37 height 37
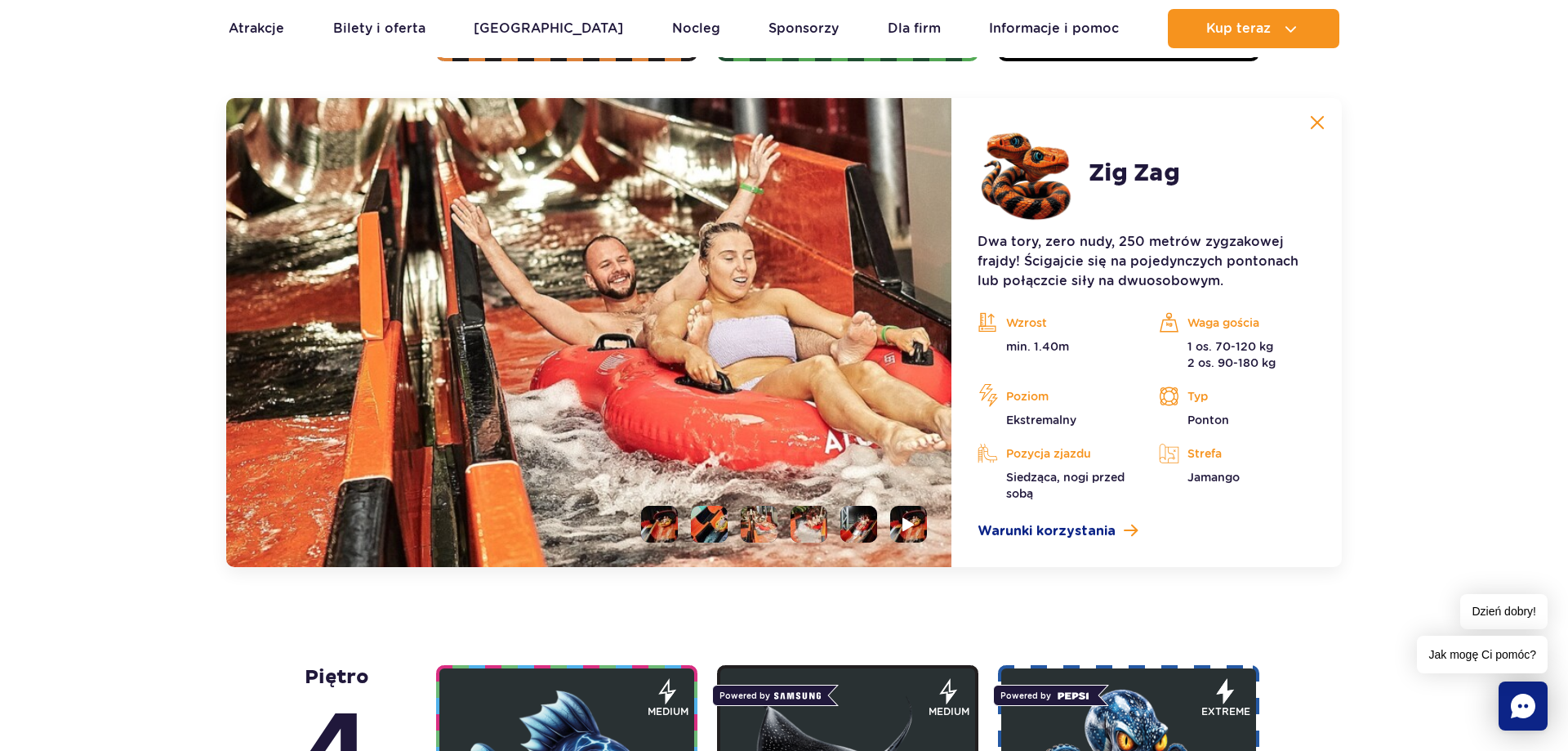
click at [802, 527] on li at bounding box center [809, 524] width 37 height 37
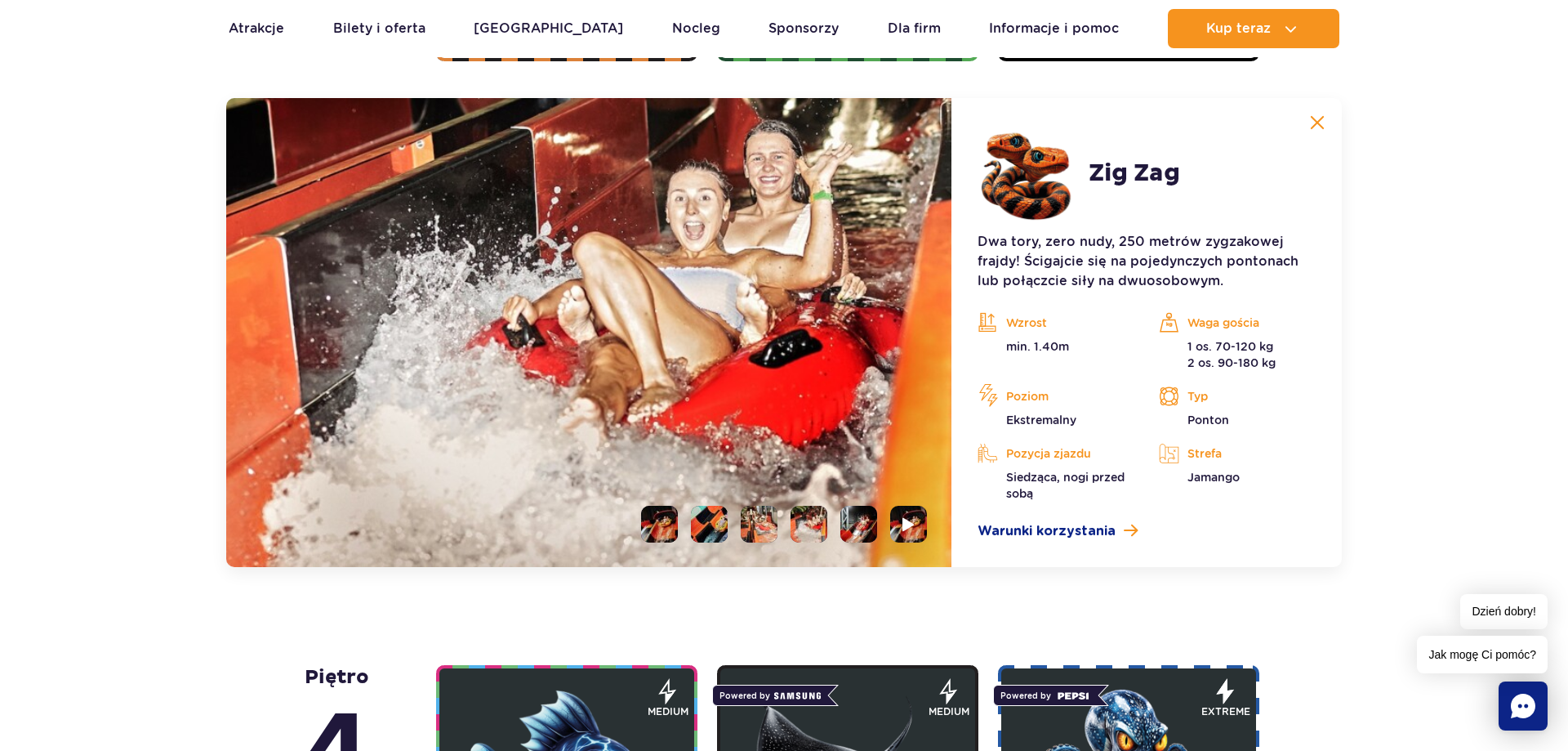
click at [847, 526] on li at bounding box center [859, 524] width 37 height 37
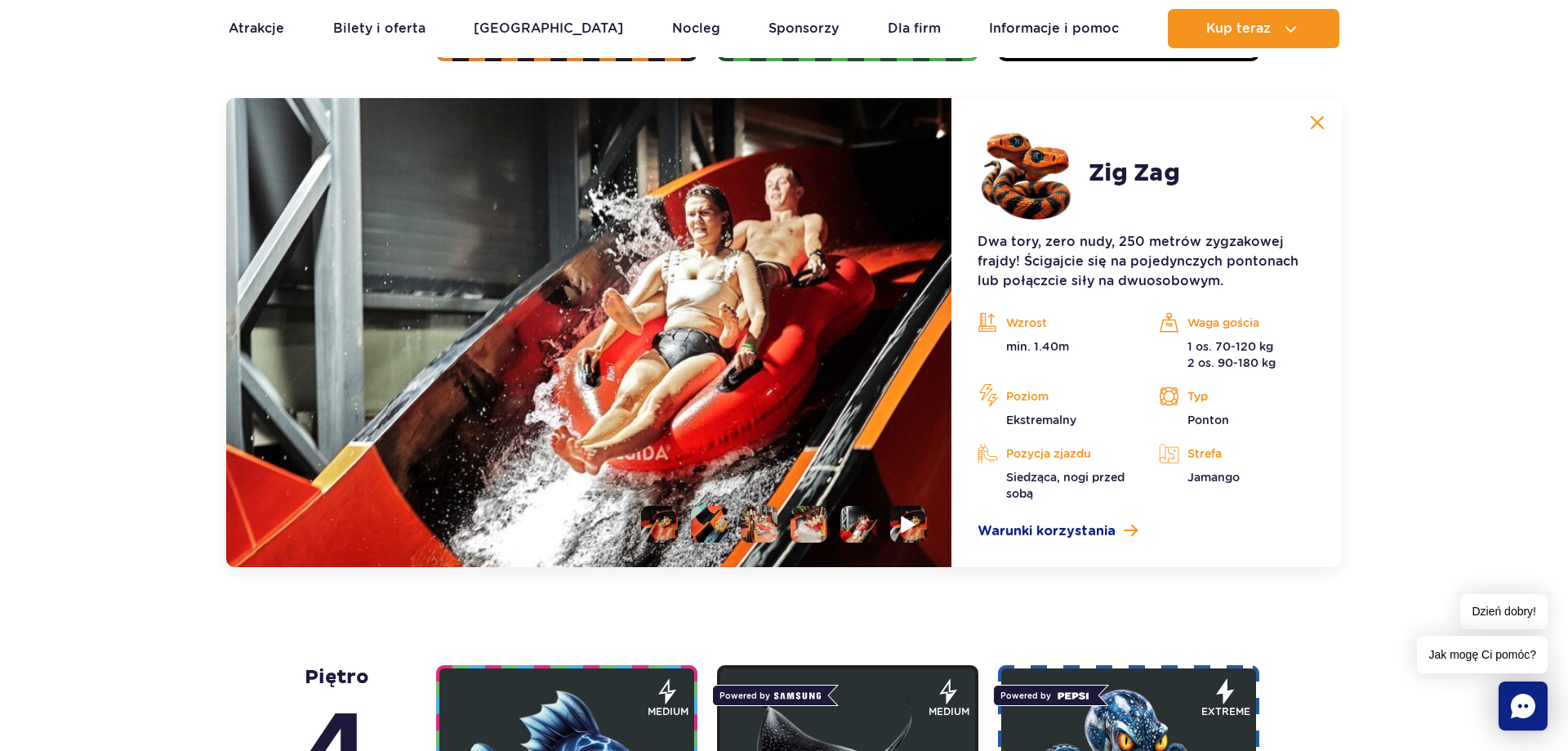
click at [912, 529] on img at bounding box center [908, 523] width 15 height 18
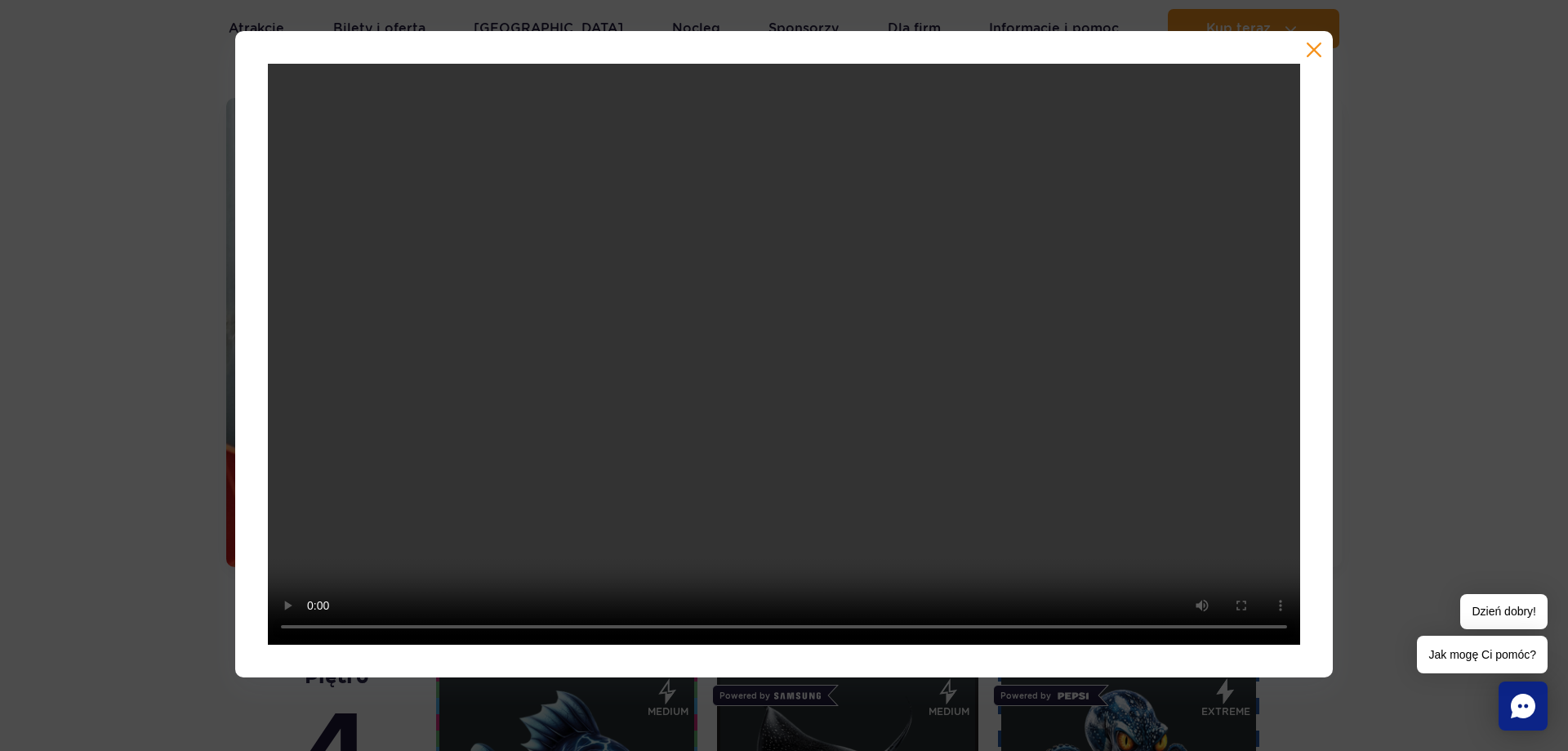
click at [1389, 416] on div at bounding box center [784, 353] width 1568 height 646
click at [1318, 49] on button "button" at bounding box center [1313, 49] width 16 height 16
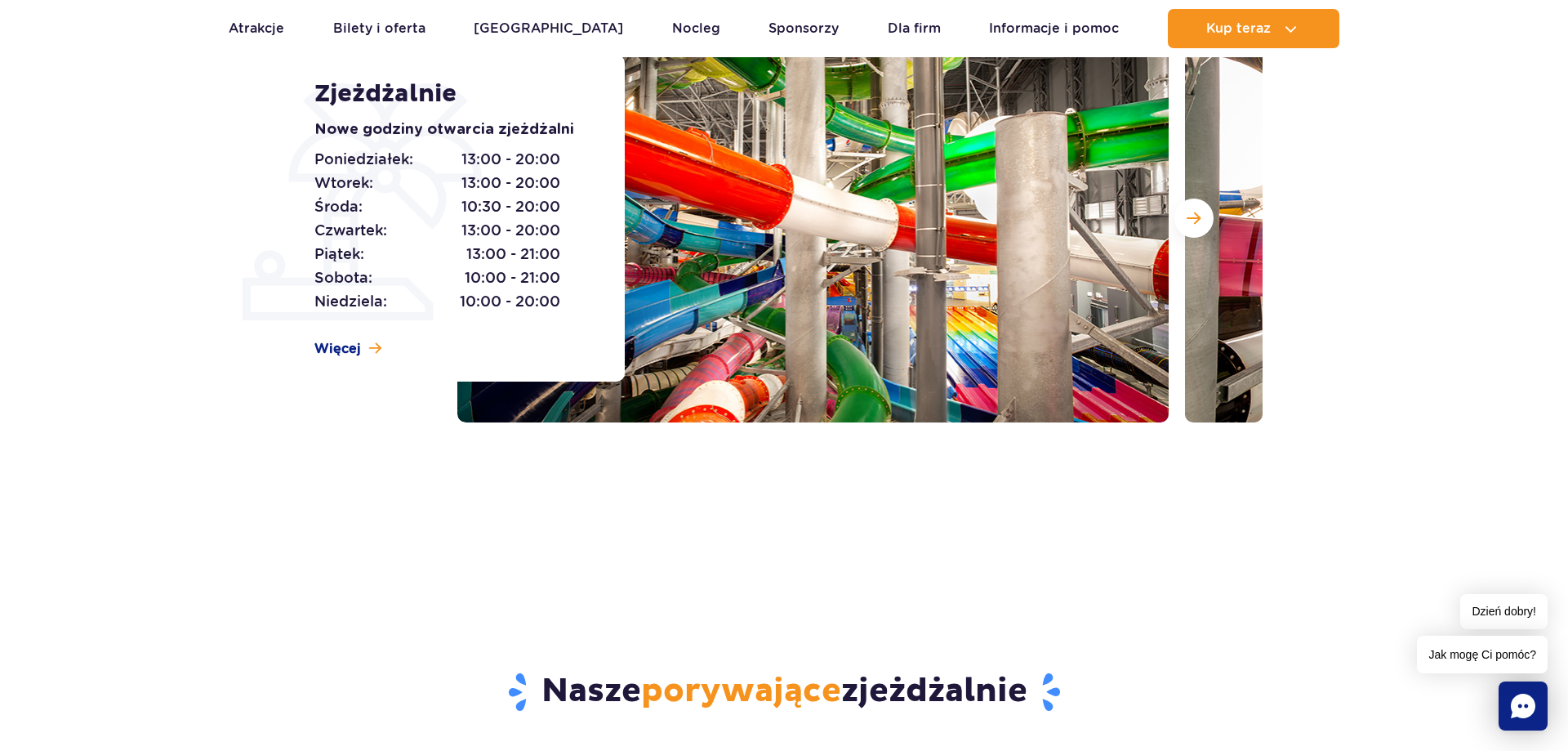
scroll to position [0, 0]
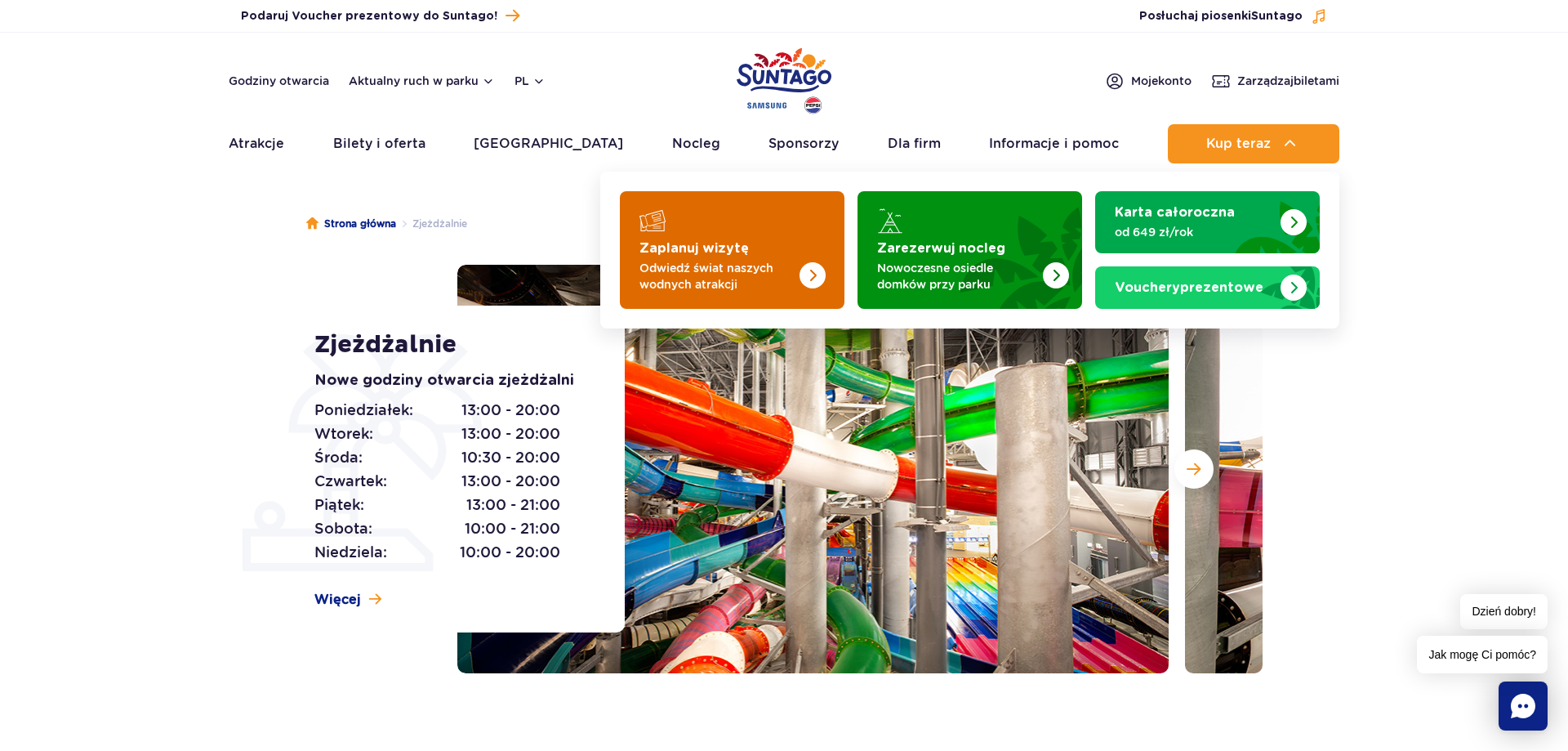
click at [805, 219] on img "Zaplanuj wizytę" at bounding box center [780, 245] width 130 height 127
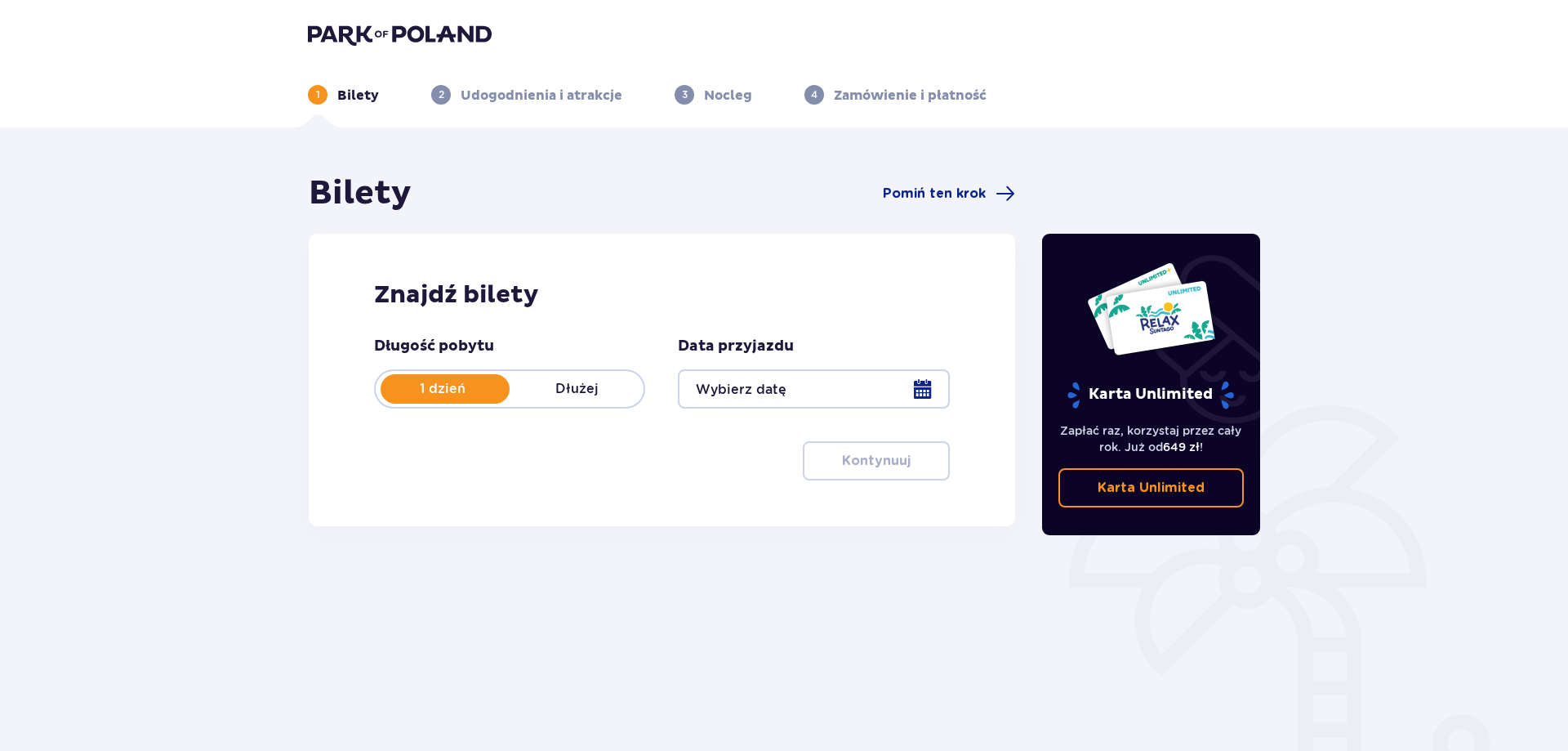
click at [923, 390] on div at bounding box center [812, 389] width 271 height 40
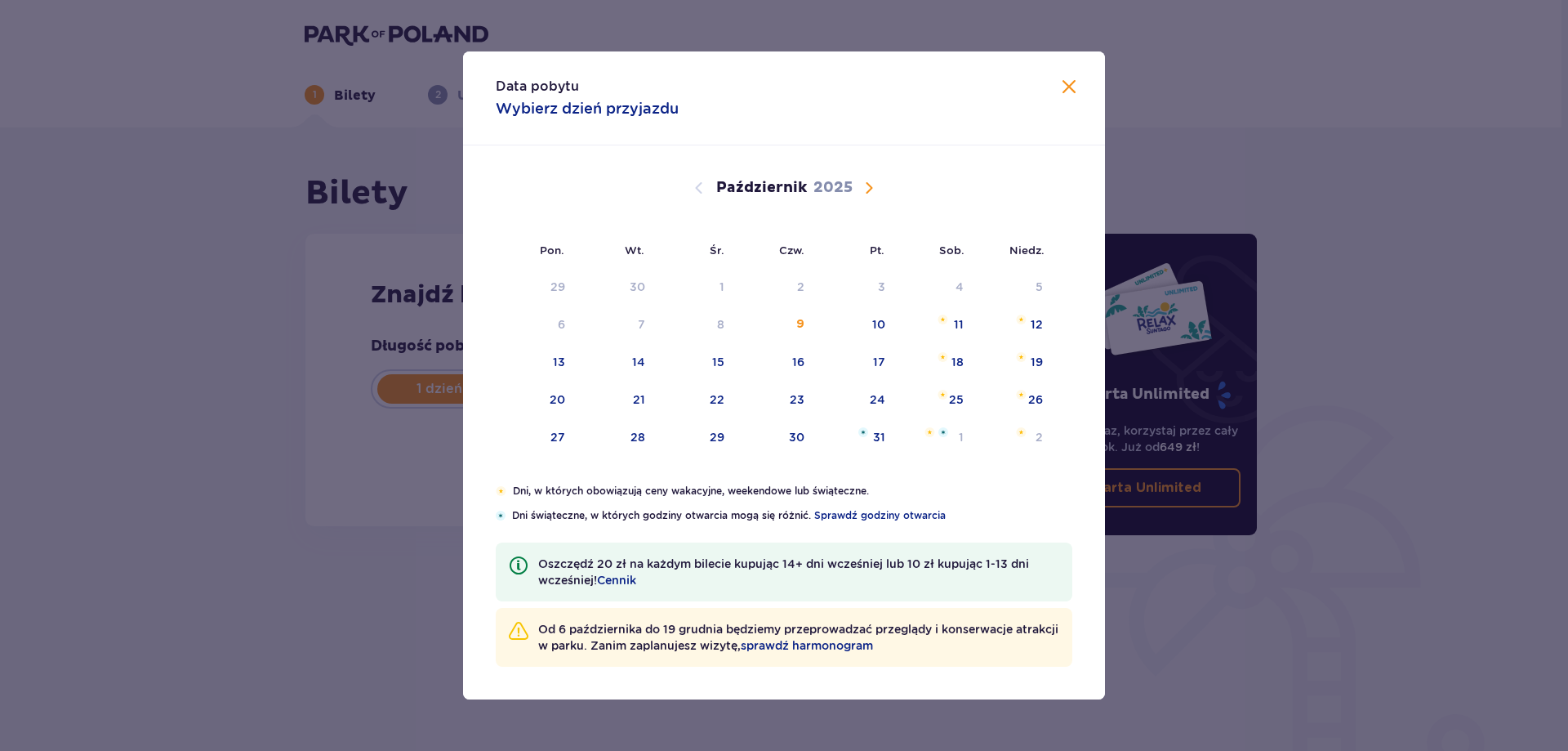
click at [865, 190] on span "Następny miesiąc" at bounding box center [868, 187] width 19 height 19
click at [871, 183] on span "Następny miesiąc" at bounding box center [868, 187] width 19 height 19
click at [874, 323] on div "12" at bounding box center [876, 324] width 13 height 16
type input "12.12.25"
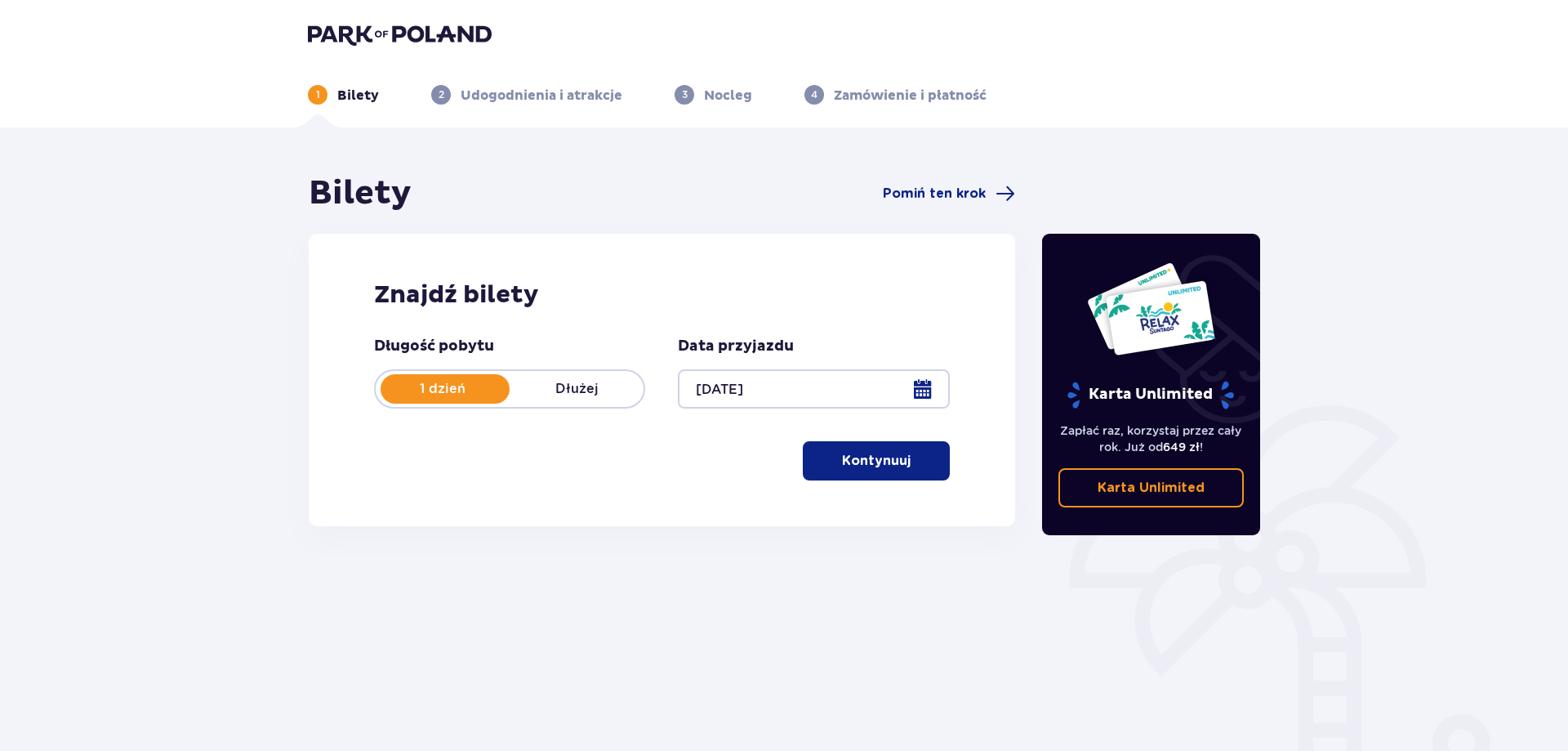
click at [874, 471] on button "Kontynuuj" at bounding box center [876, 460] width 147 height 40
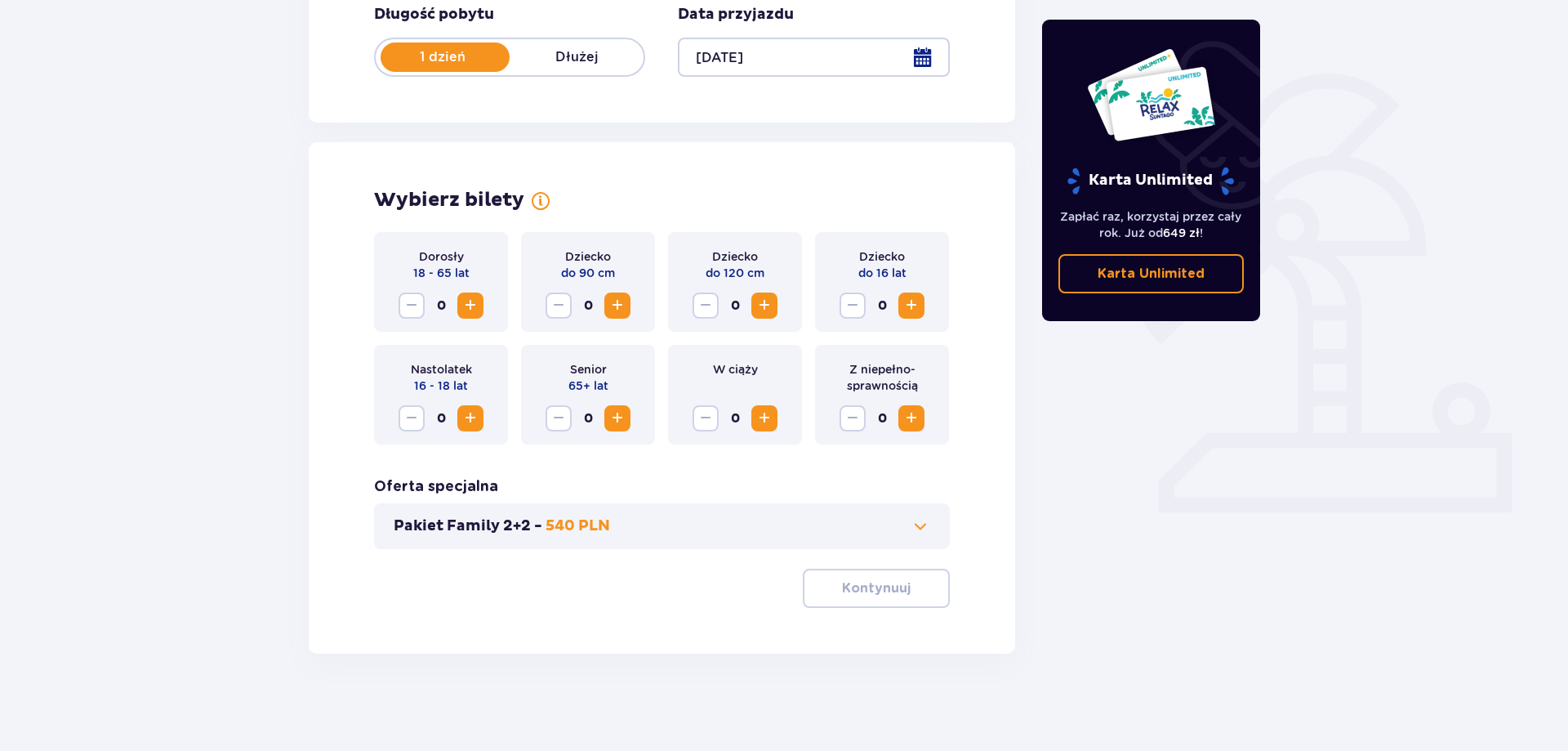
scroll to position [332, 0]
click at [470, 304] on span "Zwiększ" at bounding box center [470, 305] width 19 height 19
click at [470, 305] on span "Zwiększ" at bounding box center [470, 305] width 19 height 19
